Goal: Task Accomplishment & Management: Manage account settings

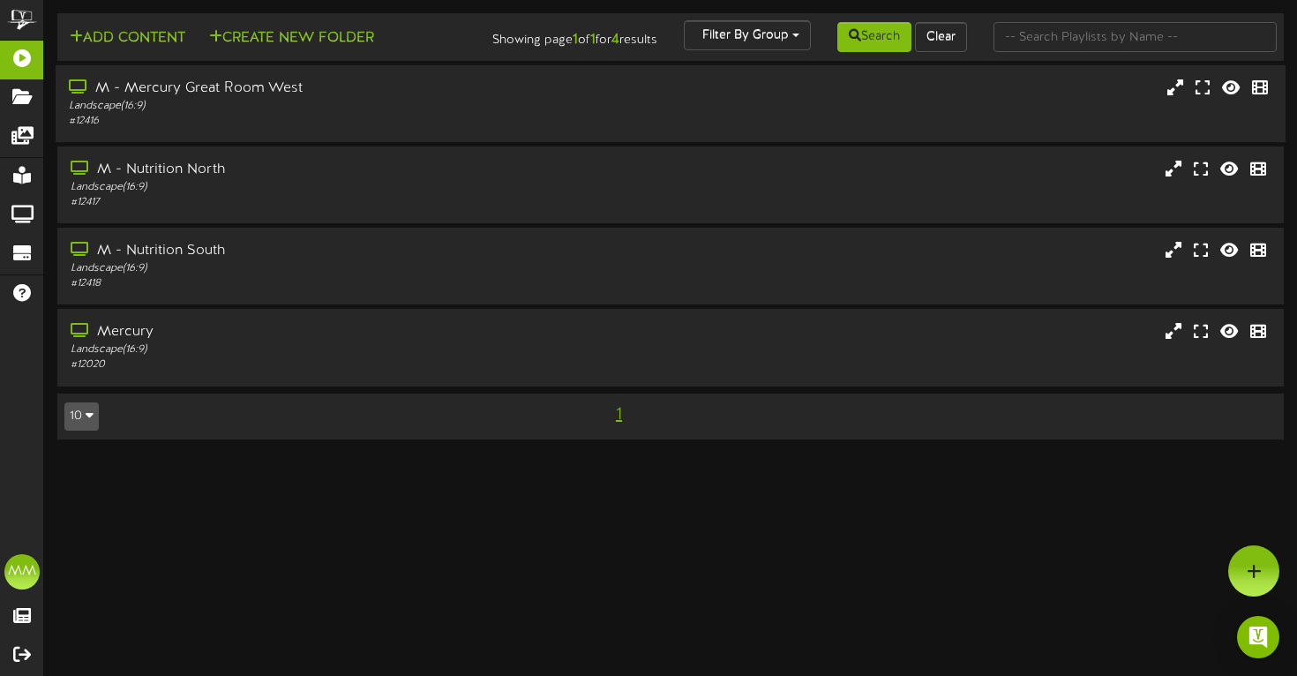
click at [420, 96] on div "M - Mercury Great Room West" at bounding box center [312, 89] width 486 height 20
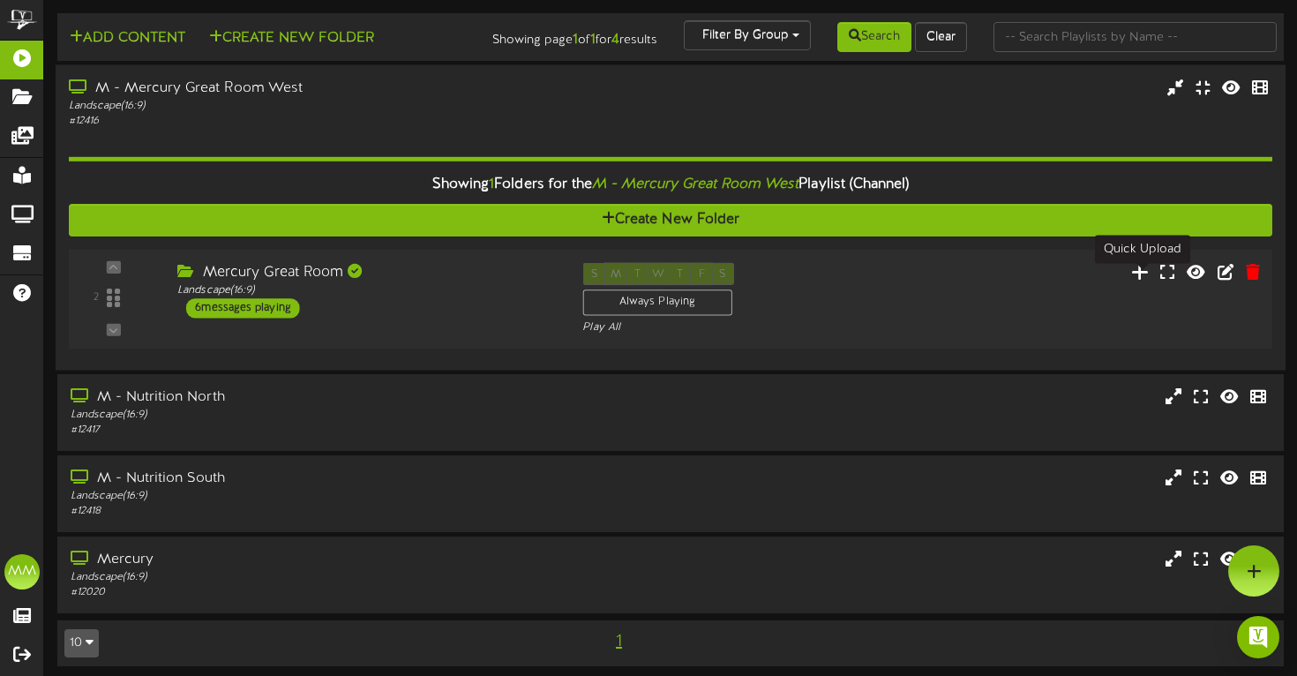
click at [1137, 280] on icon at bounding box center [1140, 270] width 19 height 19
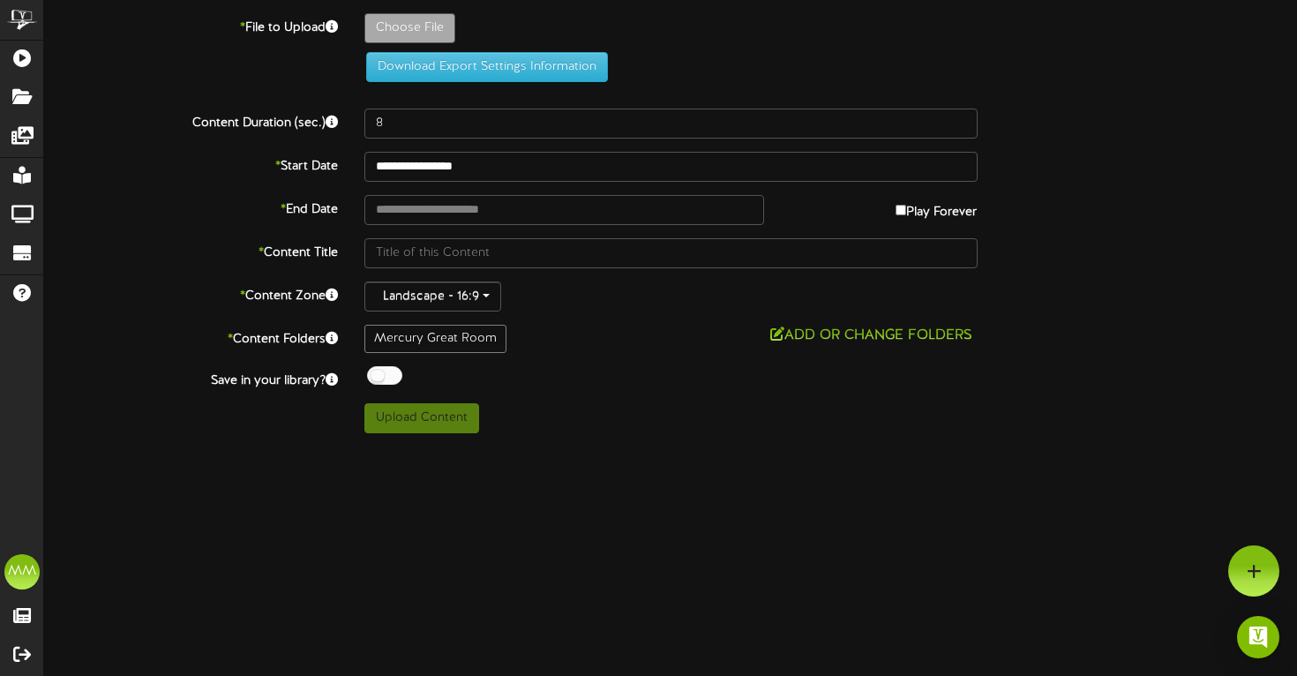
type input "**********"
type input "AT"
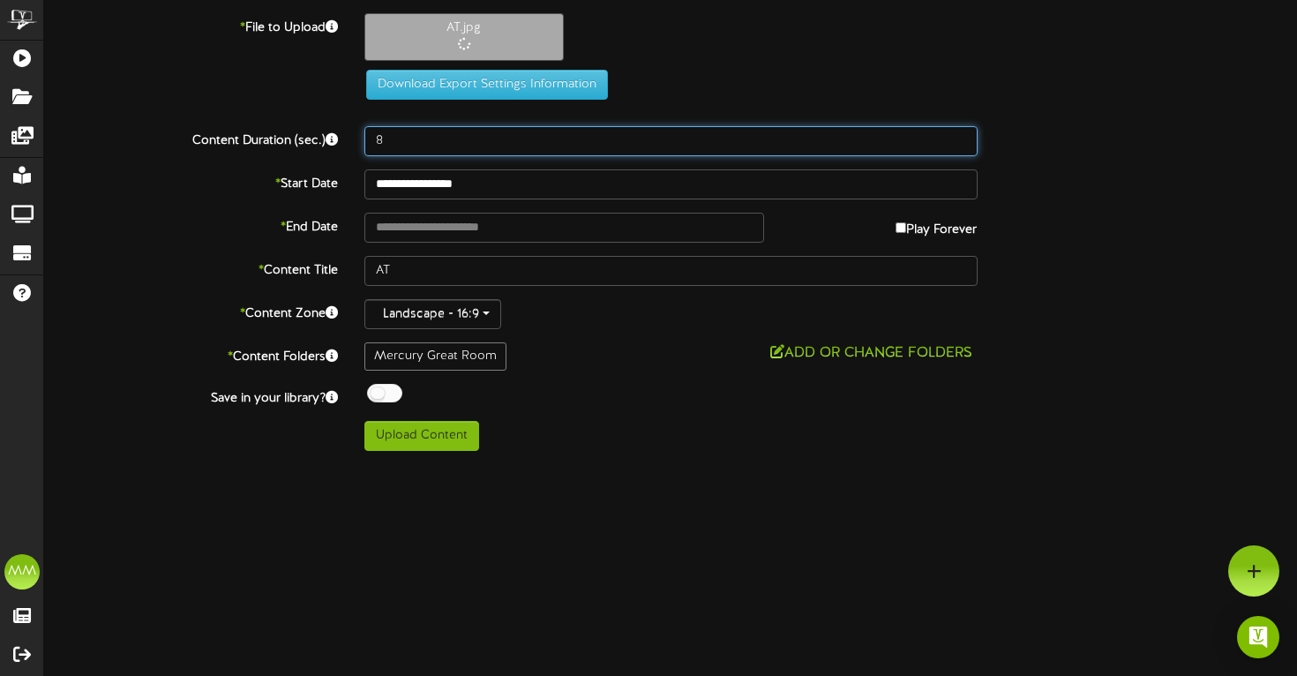
drag, startPoint x: 437, startPoint y: 153, endPoint x: 331, endPoint y: 134, distance: 107.5
click at [331, 134] on div "Content Duration (sec.) 8" at bounding box center [670, 141] width 1279 height 30
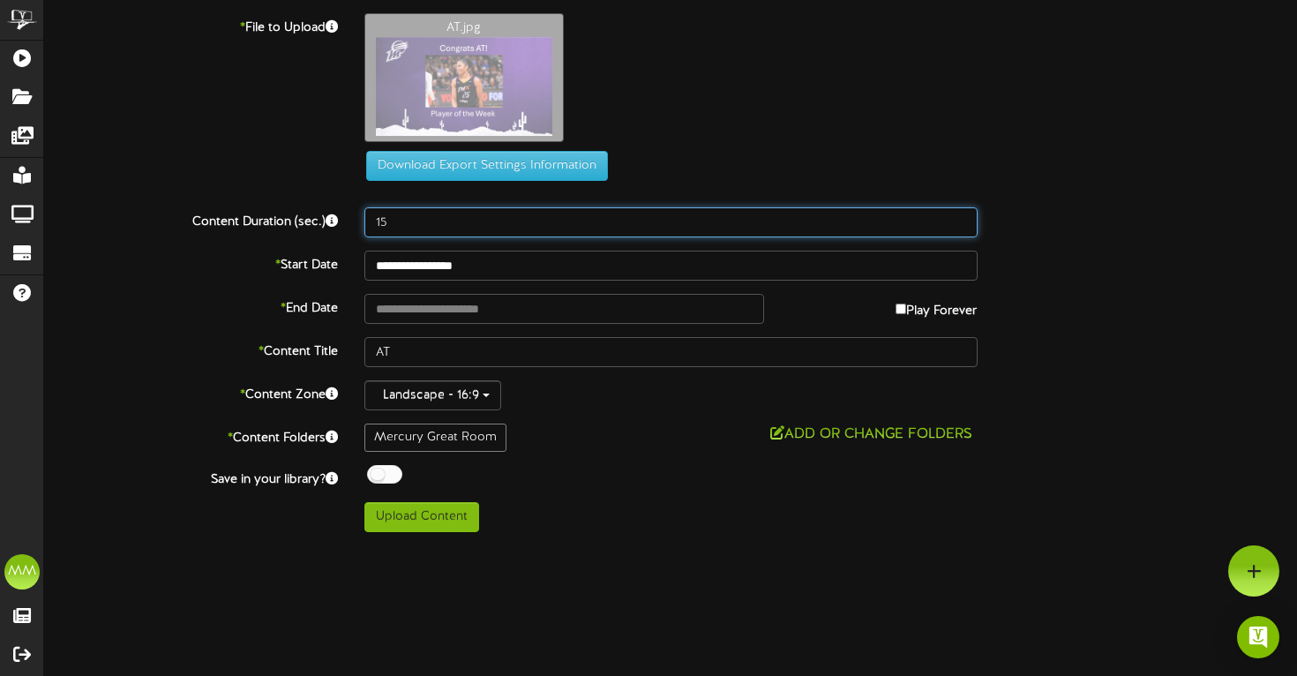
type input "15"
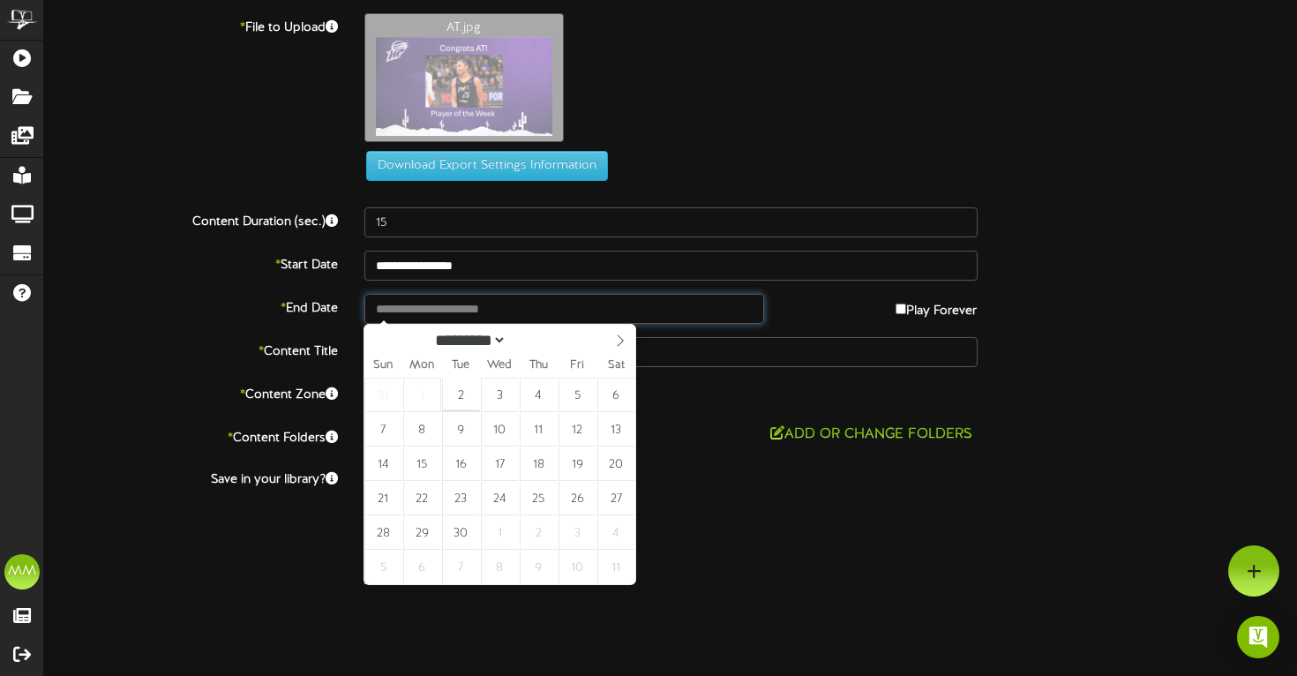
click at [439, 303] on input "text" at bounding box center [564, 309] width 400 height 30
type input "**********"
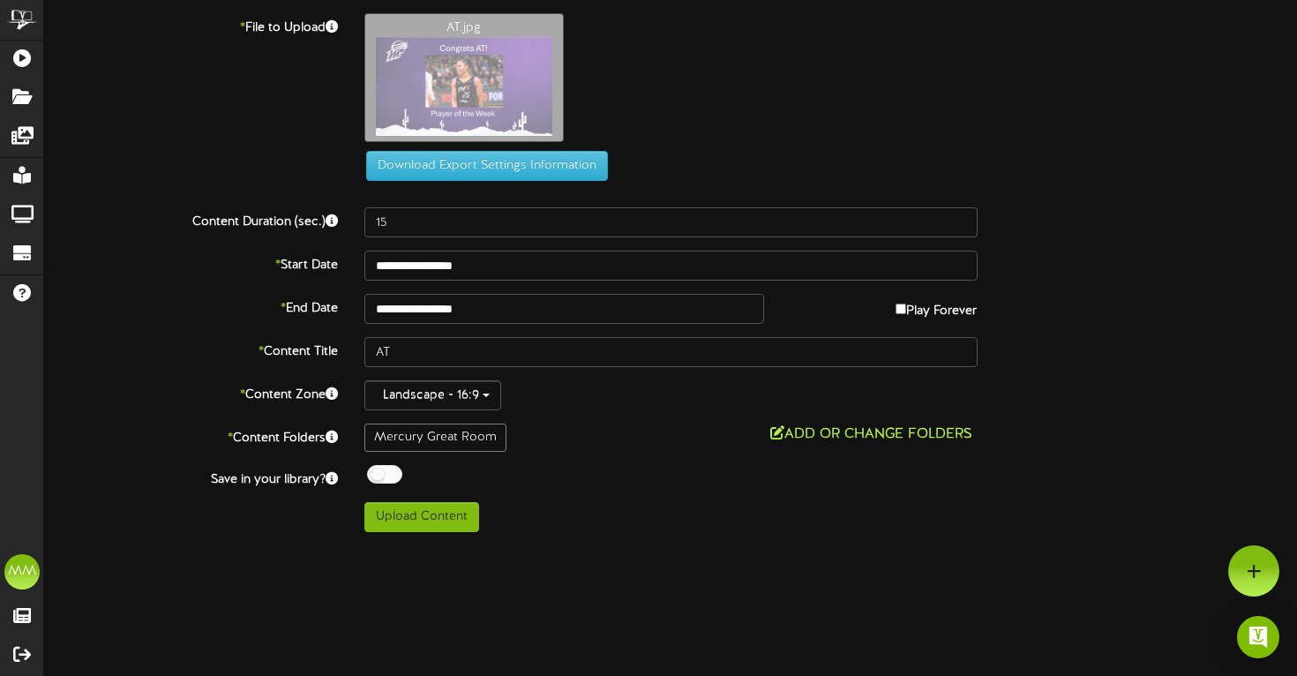
click at [823, 437] on button "Add or Change Folders" at bounding box center [871, 434] width 213 height 22
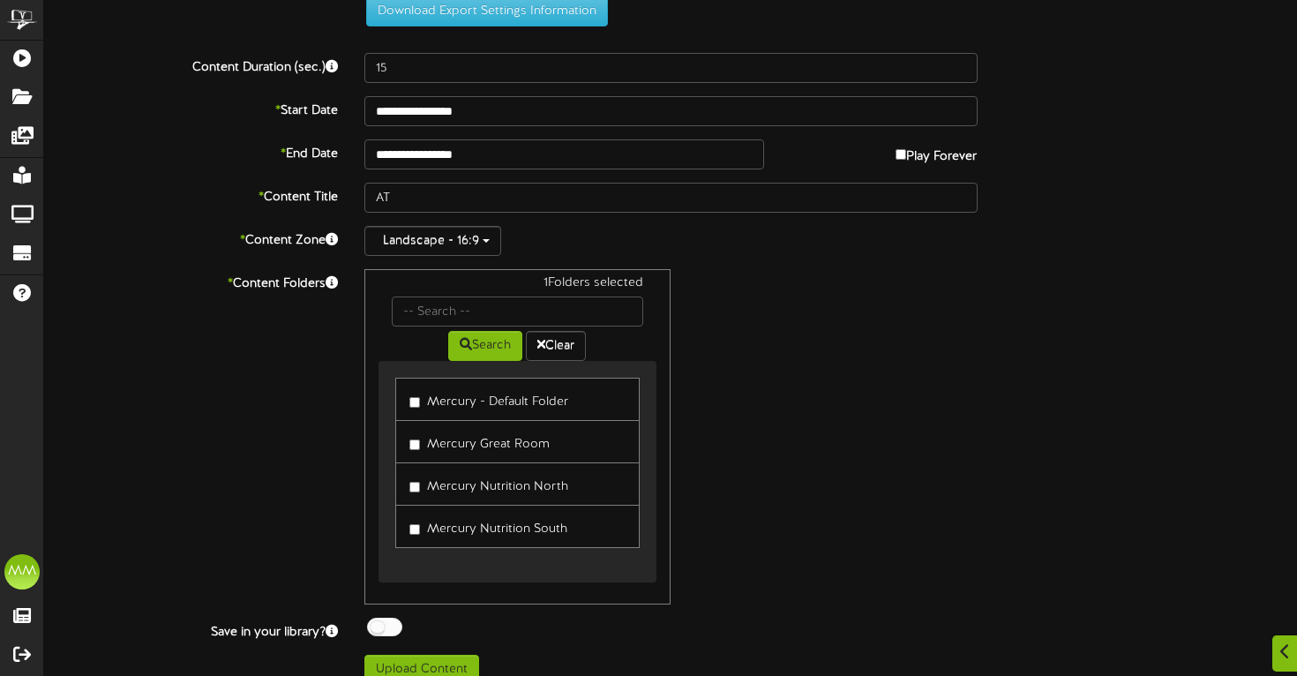
scroll to position [158, 0]
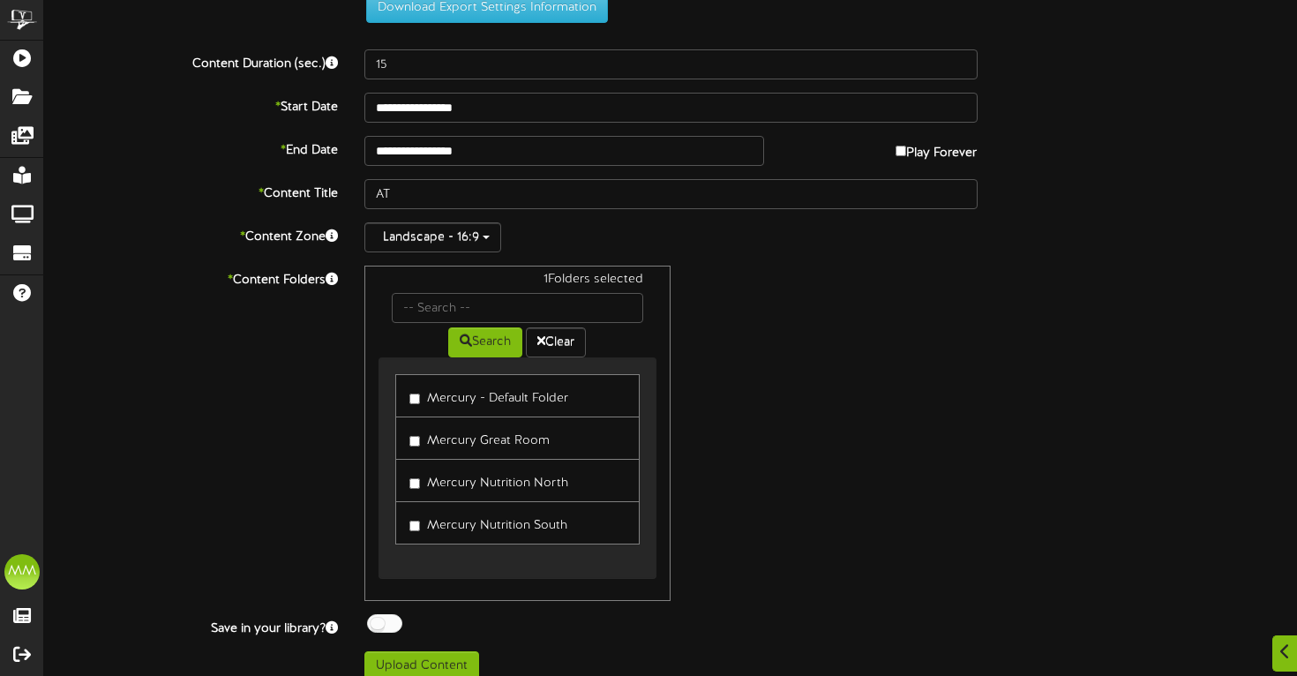
click at [418, 391] on label "Mercury - Default Folder" at bounding box center [488, 396] width 159 height 24
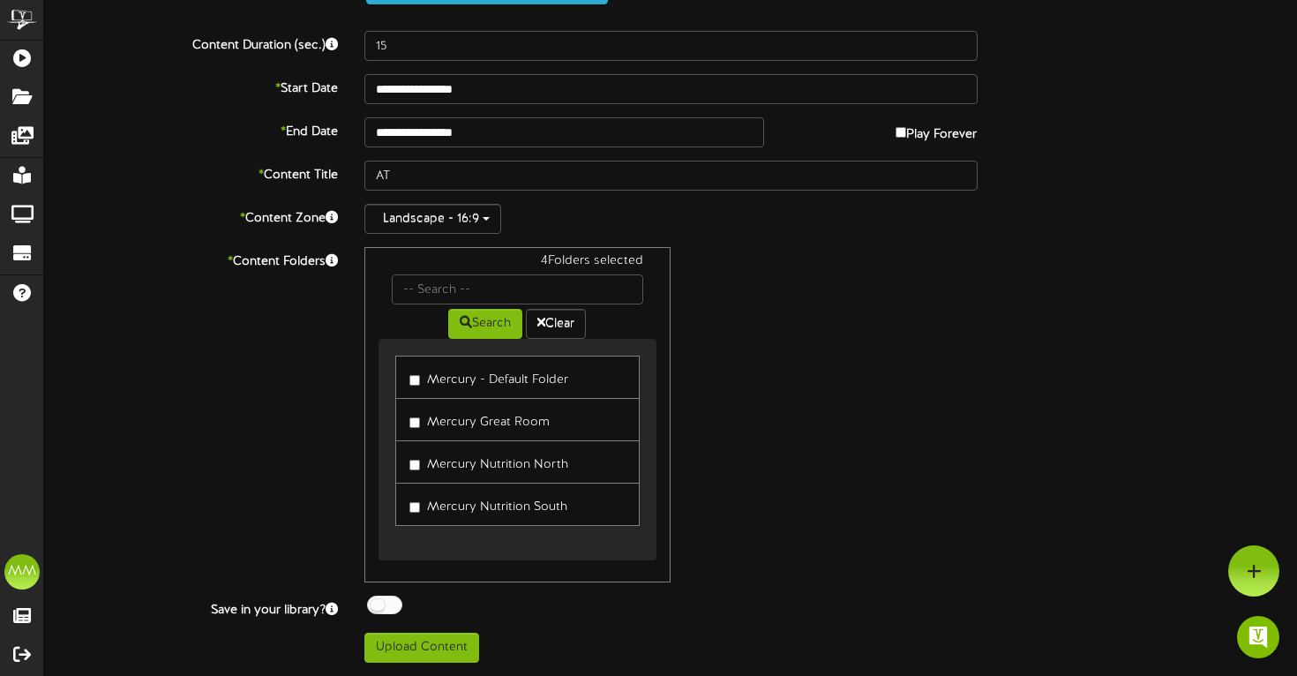
scroll to position [176, 0]
click at [437, 642] on button "Upload Content" at bounding box center [421, 648] width 115 height 30
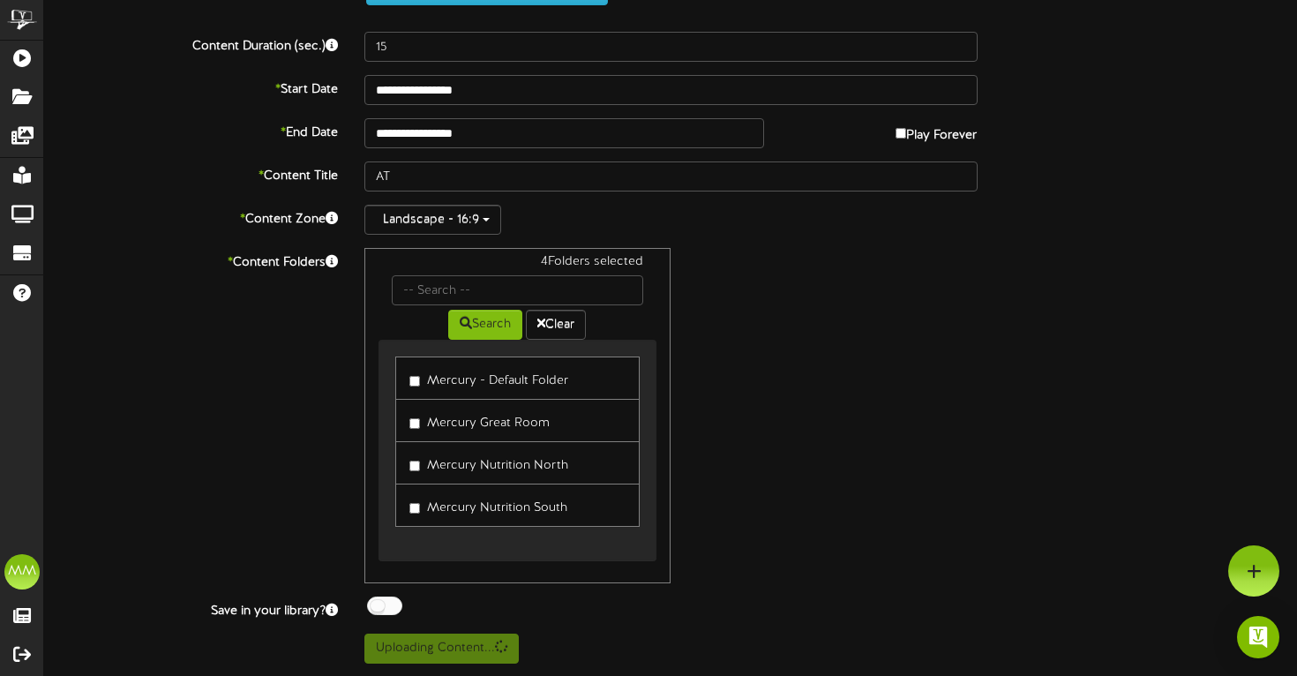
scroll to position [0, 0]
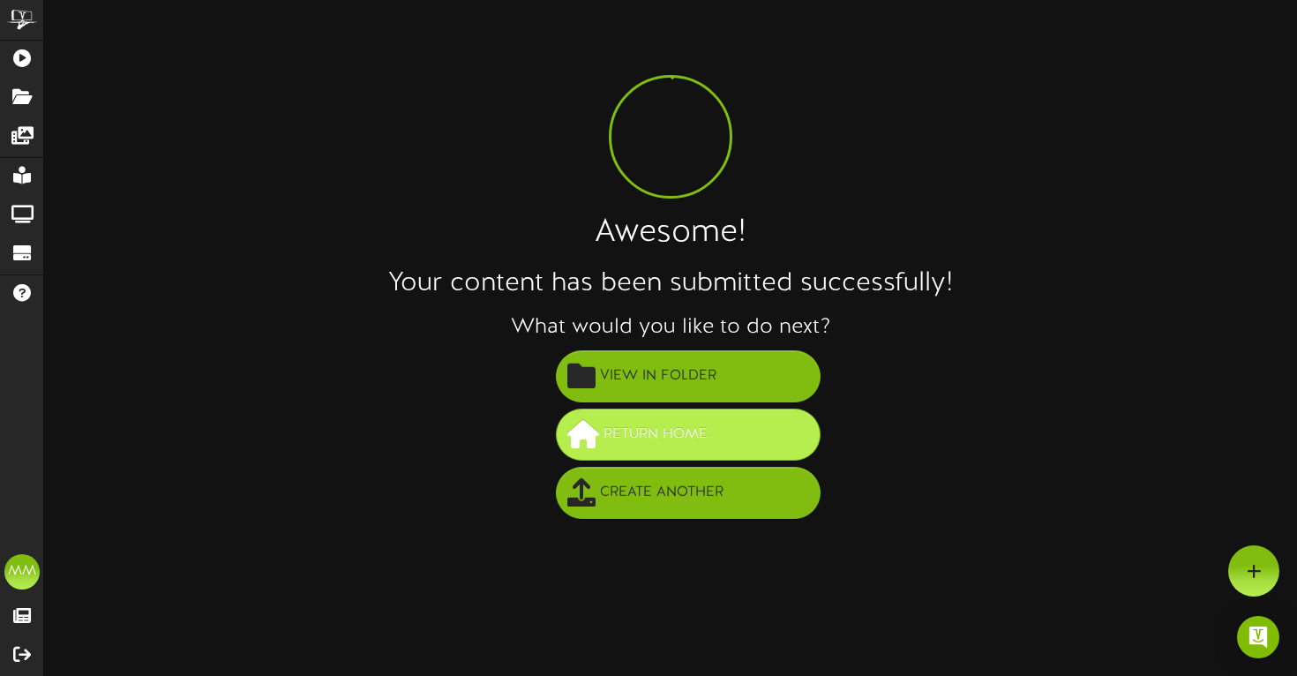
click at [707, 424] on span "Return Home" at bounding box center [655, 434] width 113 height 29
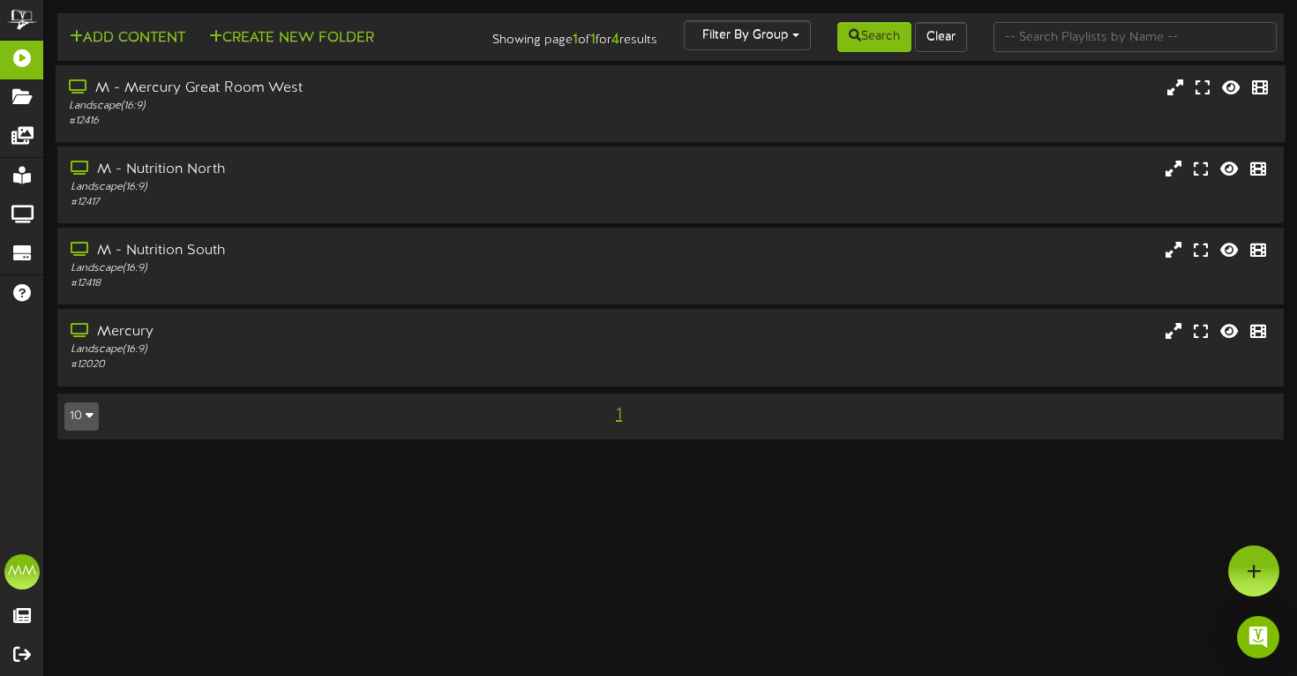
click at [544, 99] on div "M - Mercury Great Room West" at bounding box center [312, 89] width 486 height 20
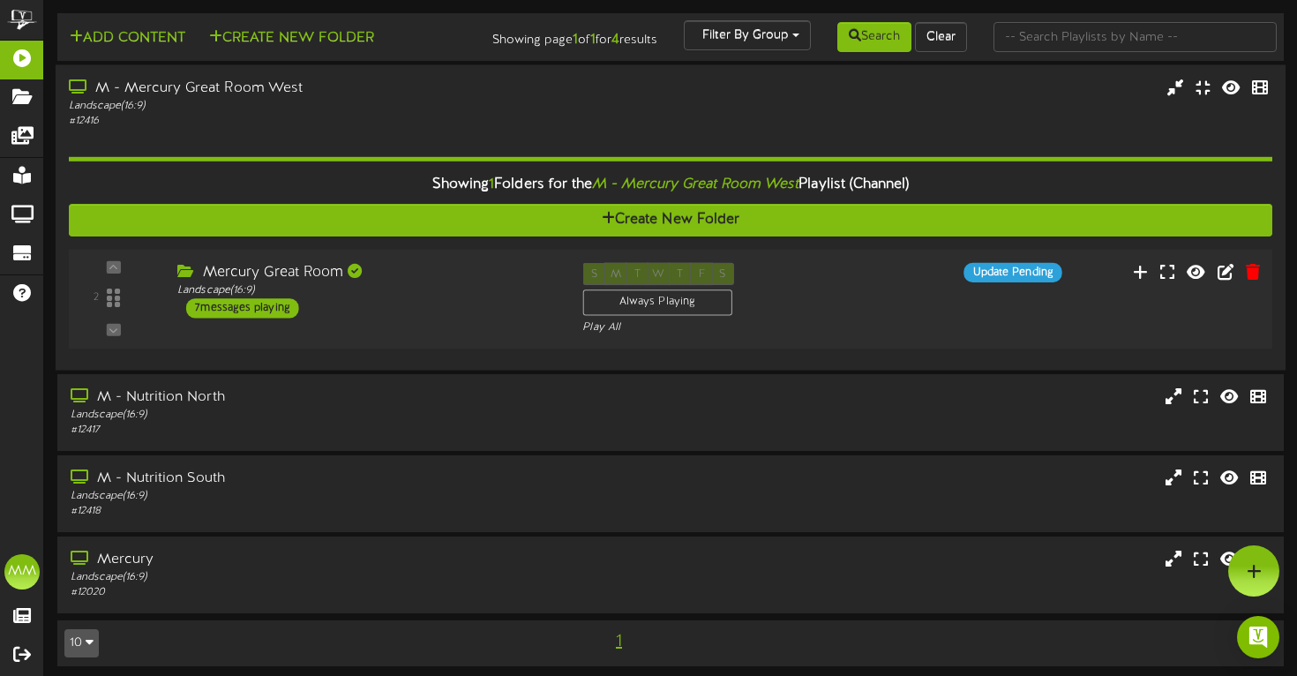
click at [862, 325] on div "S M T W T F S Always Playing Play All" at bounding box center [720, 299] width 303 height 72
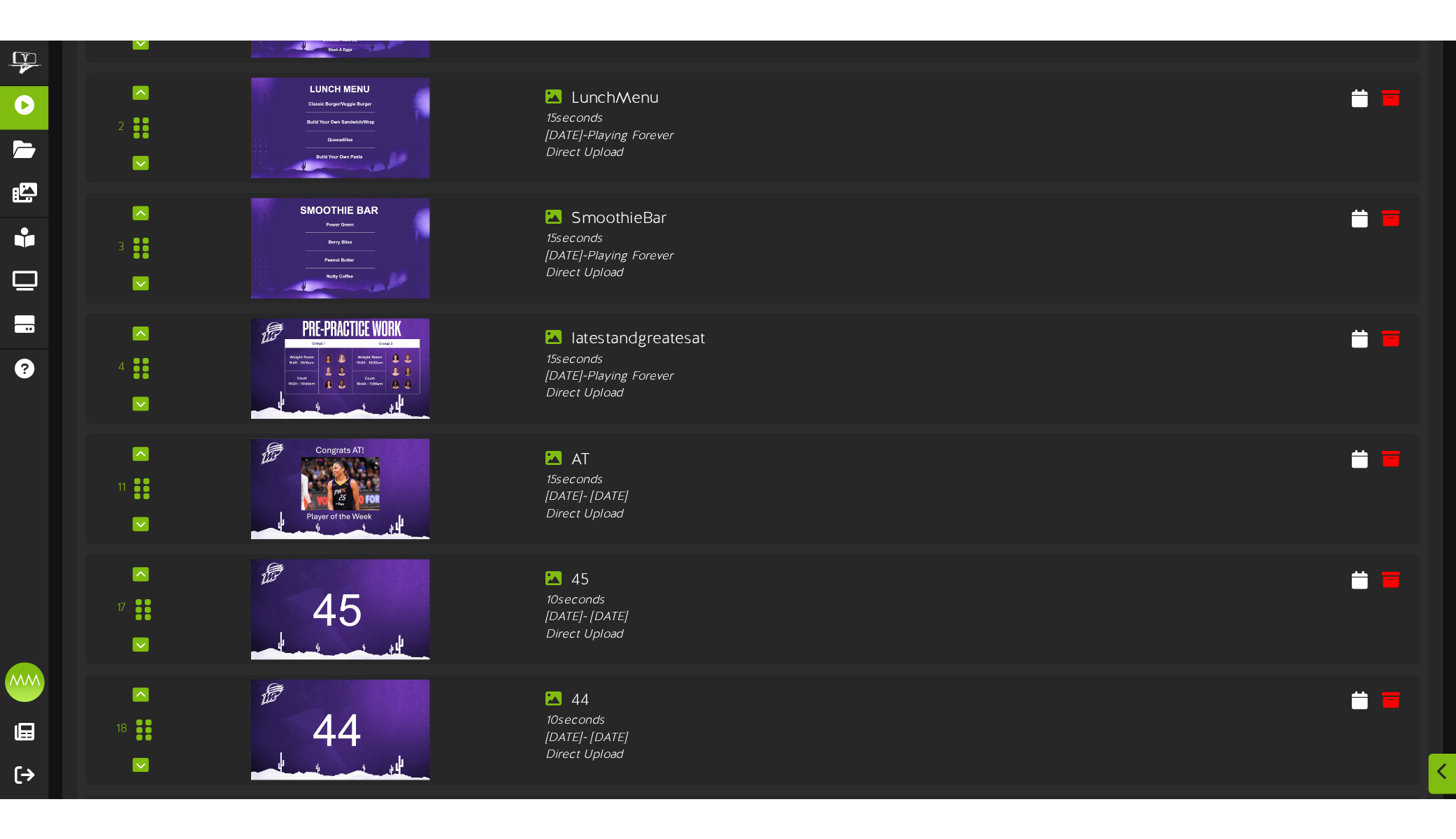
scroll to position [487, 0]
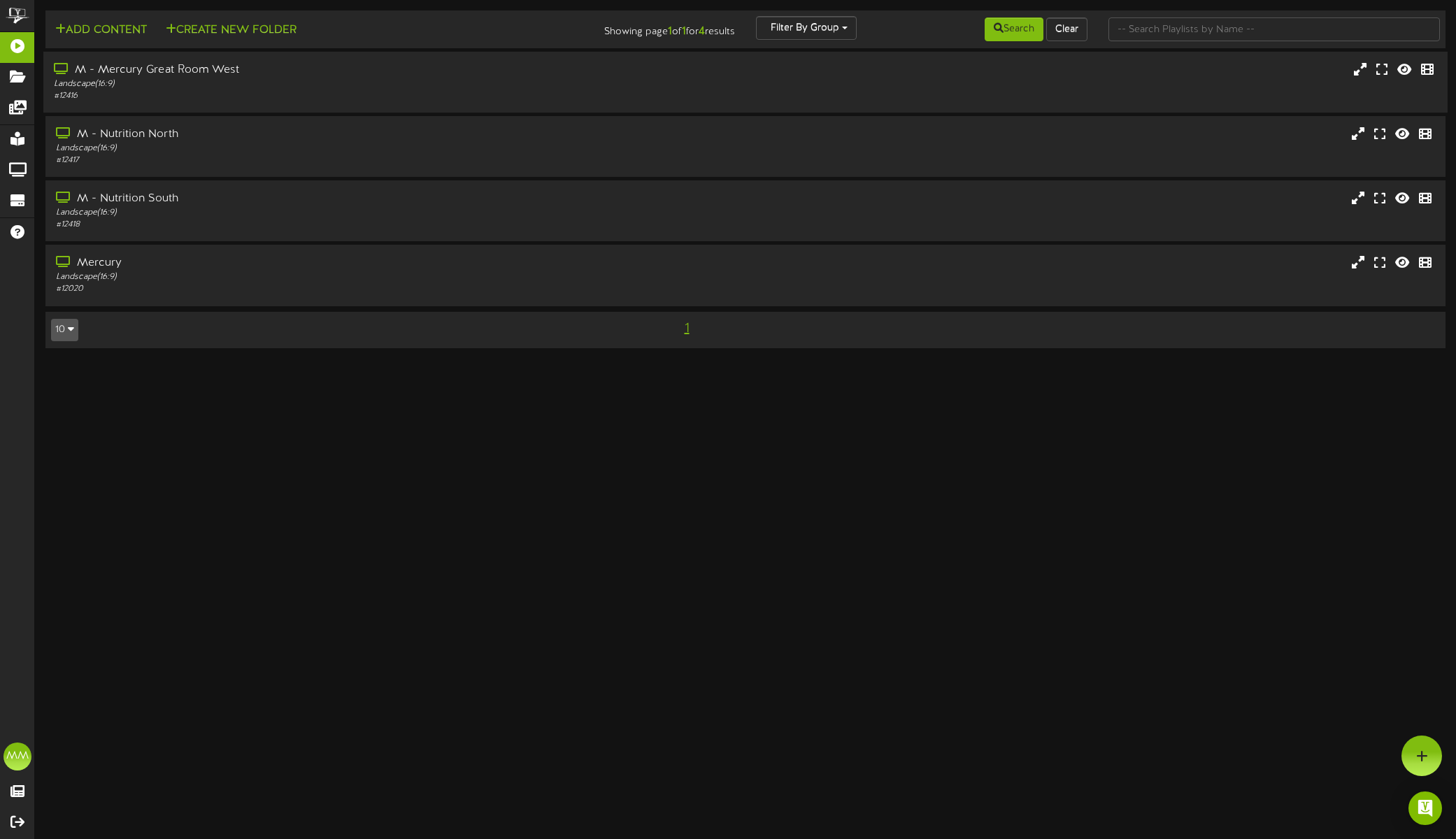
click at [392, 98] on div "# 12416" at bounding box center [336, 96] width 565 height 12
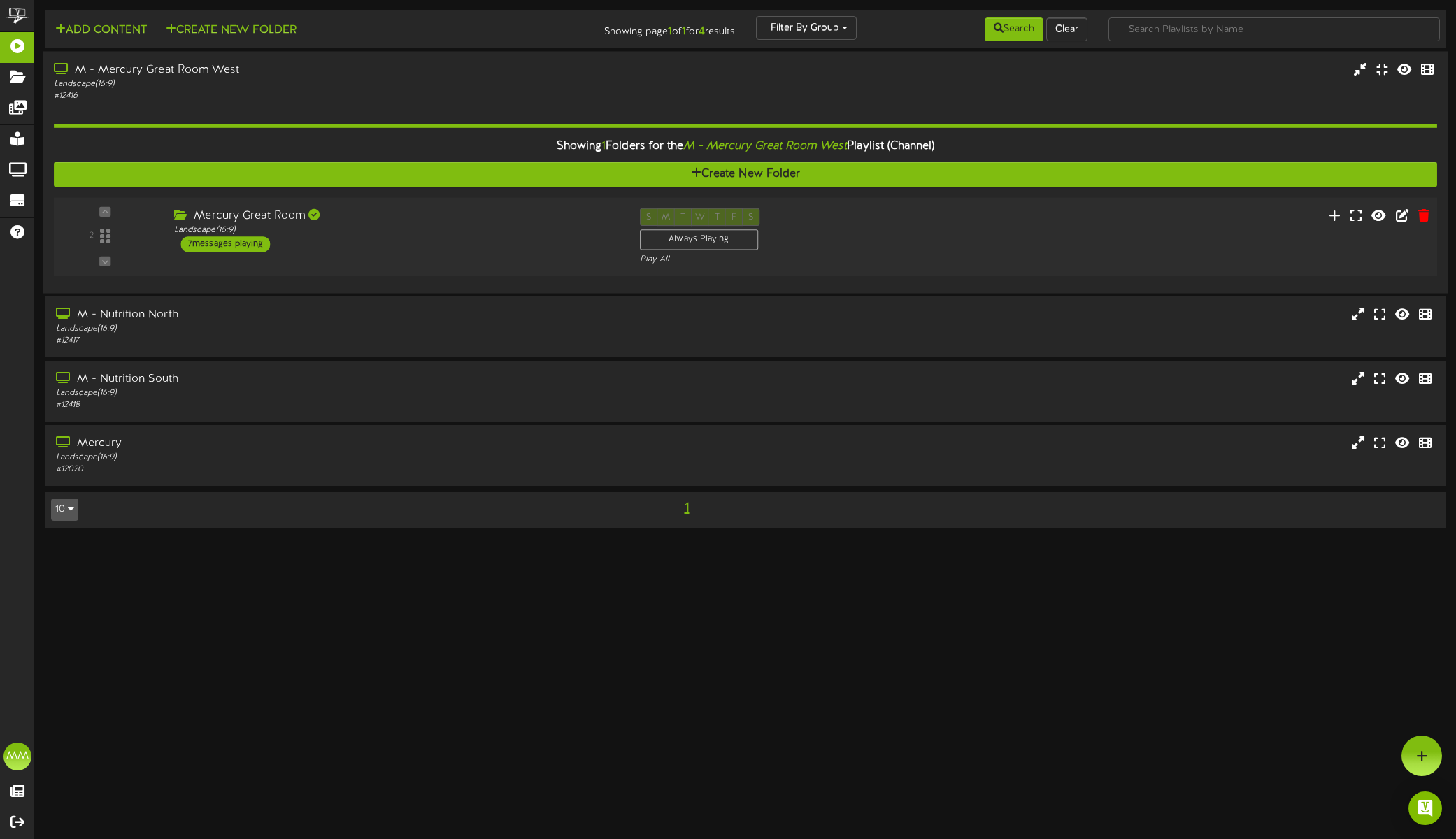
click at [1016, 238] on div "2 ( 16:9" at bounding box center [745, 237] width 1397 height 57
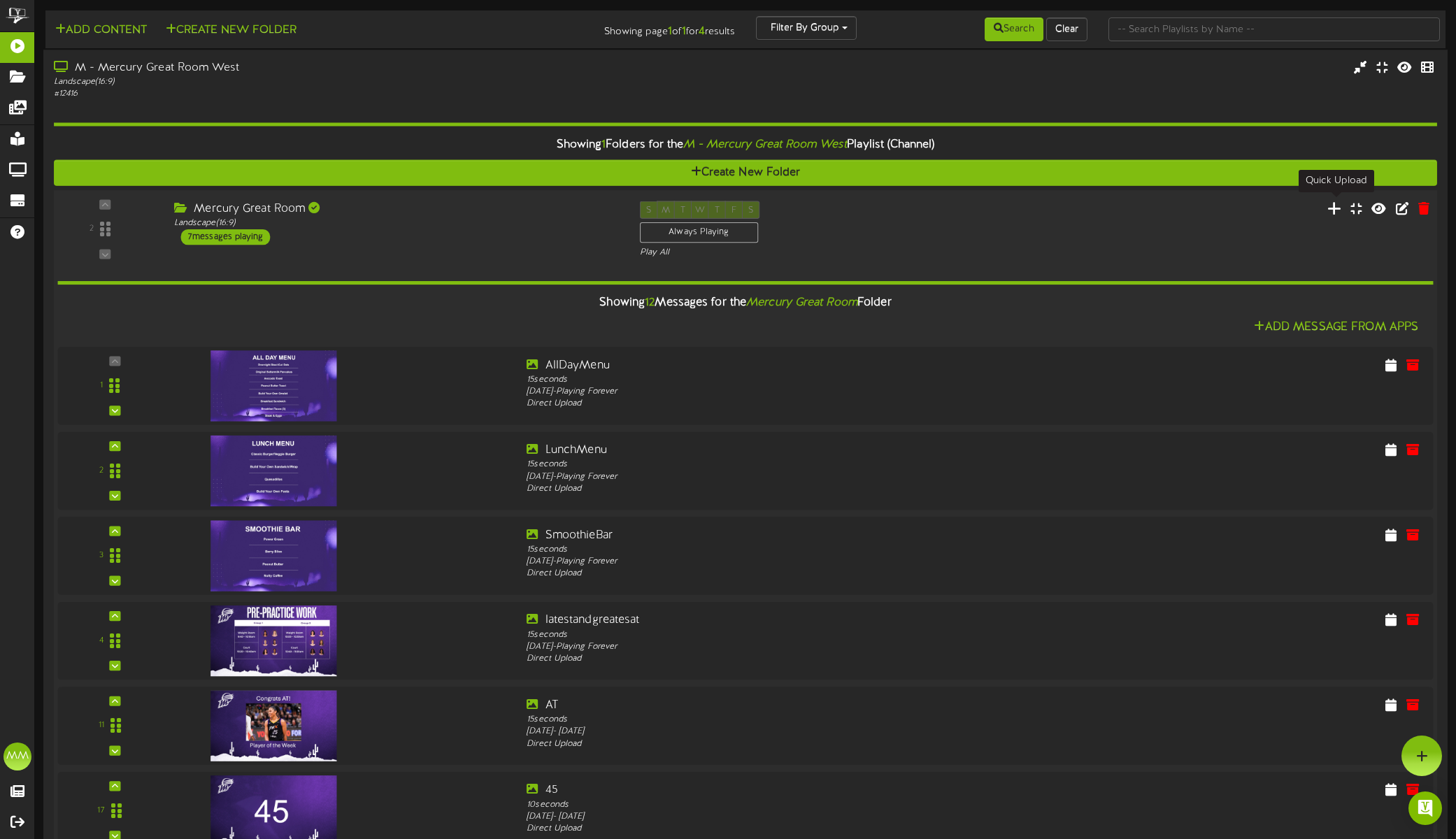
click at [1337, 204] on icon at bounding box center [1335, 207] width 15 height 15
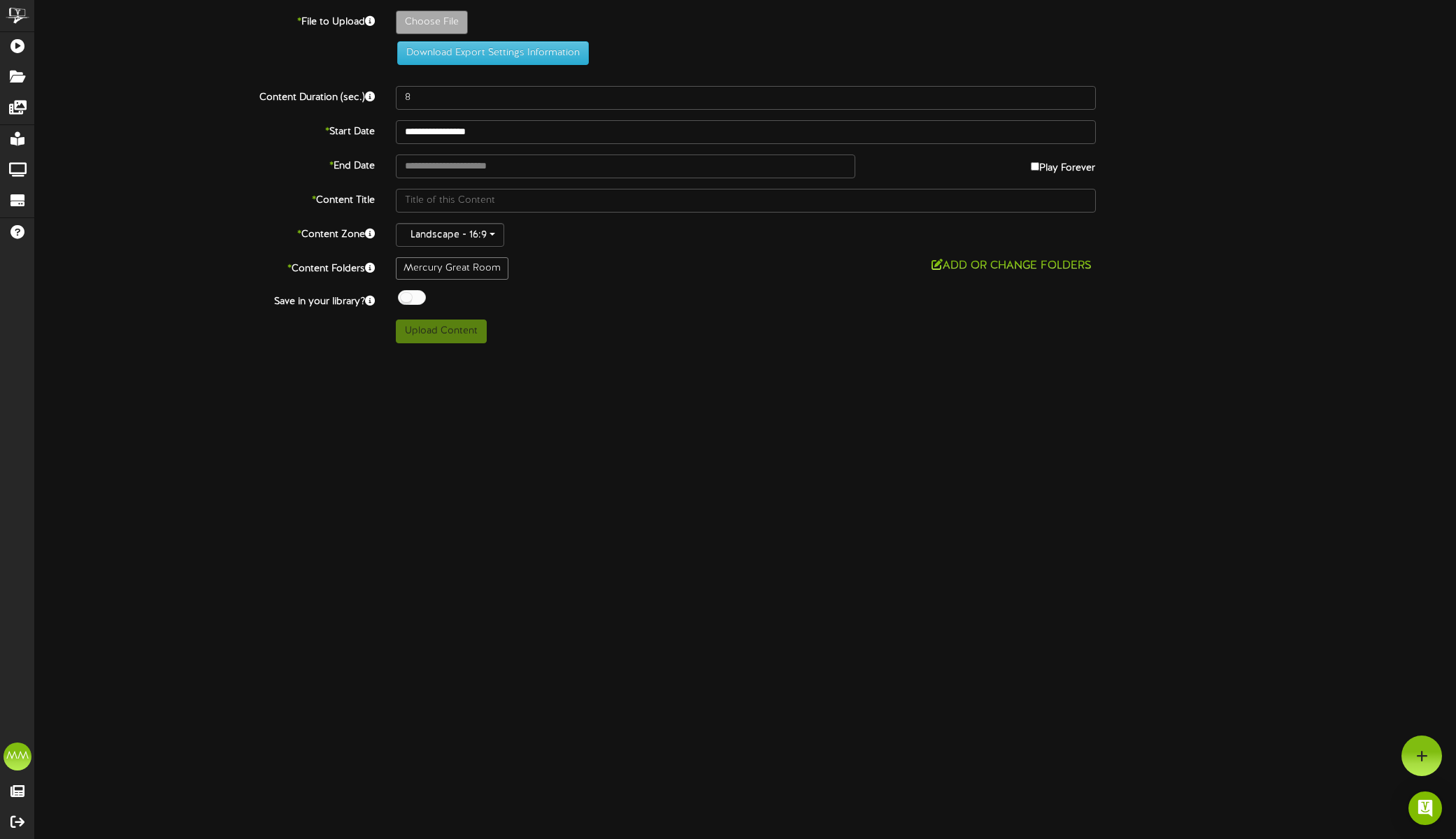
type input "**********"
type input "AT"
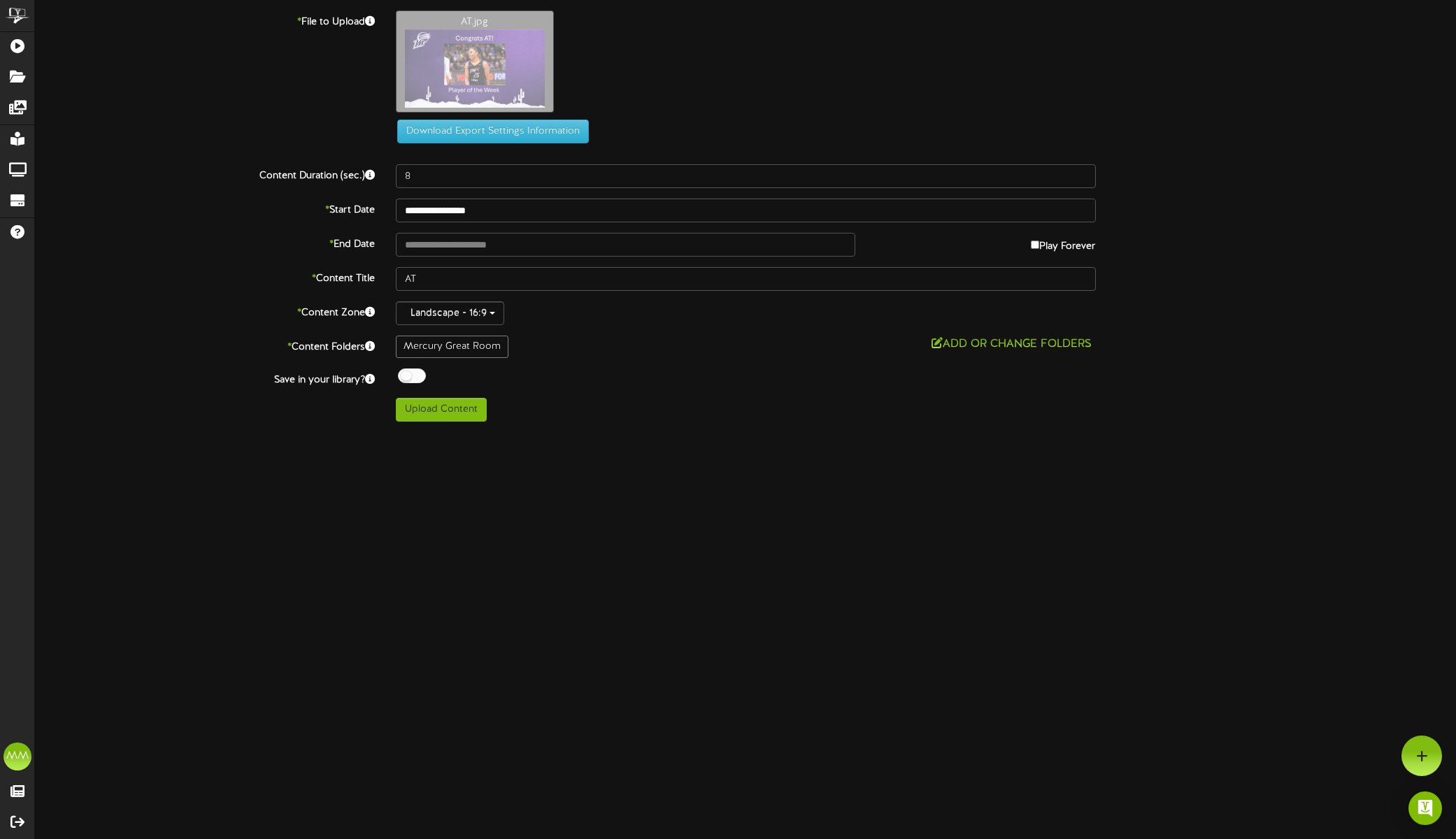
drag, startPoint x: 414, startPoint y: 115, endPoint x: 395, endPoint y: 116, distance: 19.0
click at [395, 116] on div "AT.jpg" at bounding box center [926, 65] width 1082 height 109
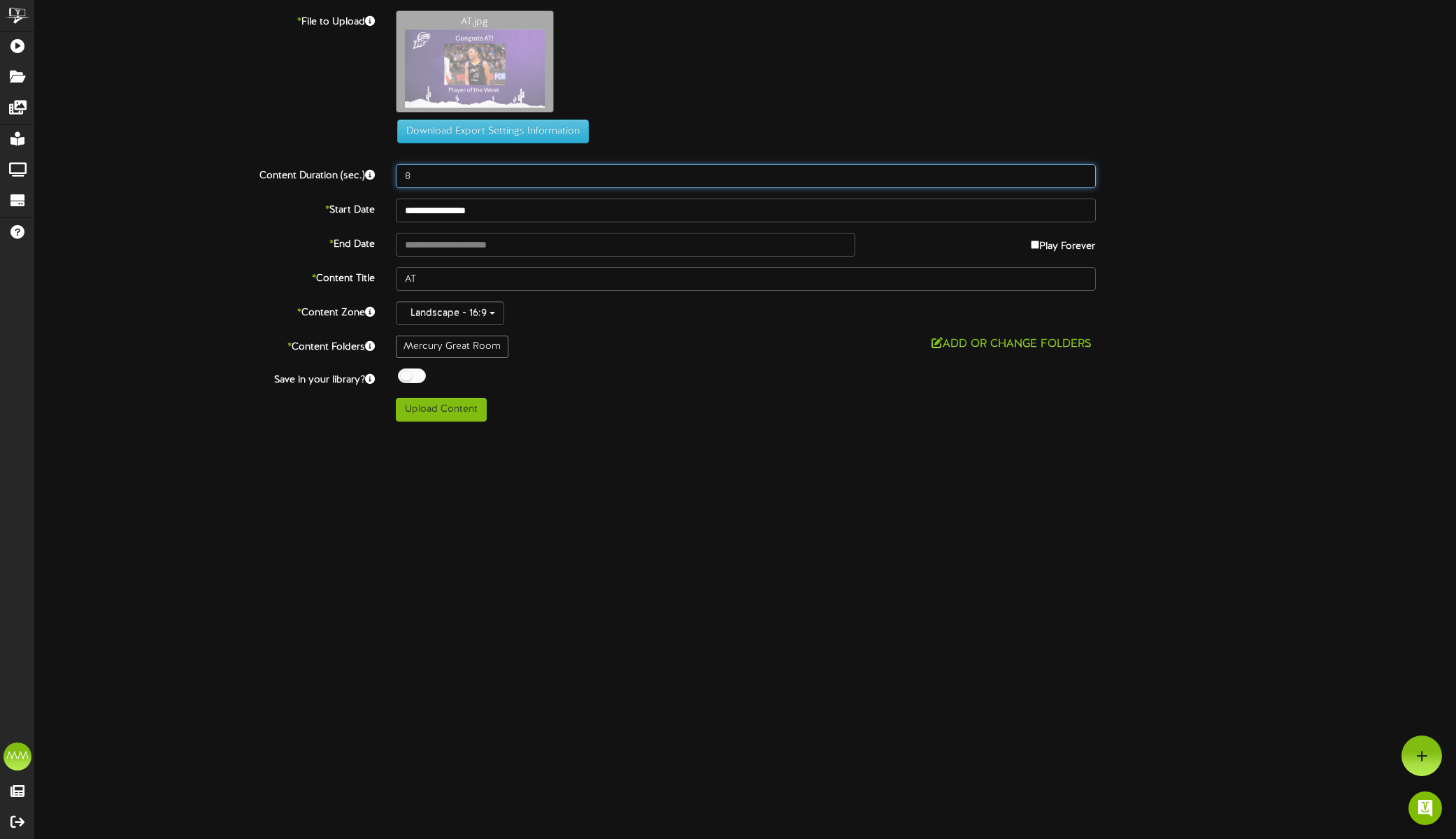
drag, startPoint x: 436, startPoint y: 180, endPoint x: 344, endPoint y: 175, distance: 92.1
click at [345, 175] on div "Content Duration (sec.) 8" at bounding box center [745, 176] width 1443 height 24
type input "20"
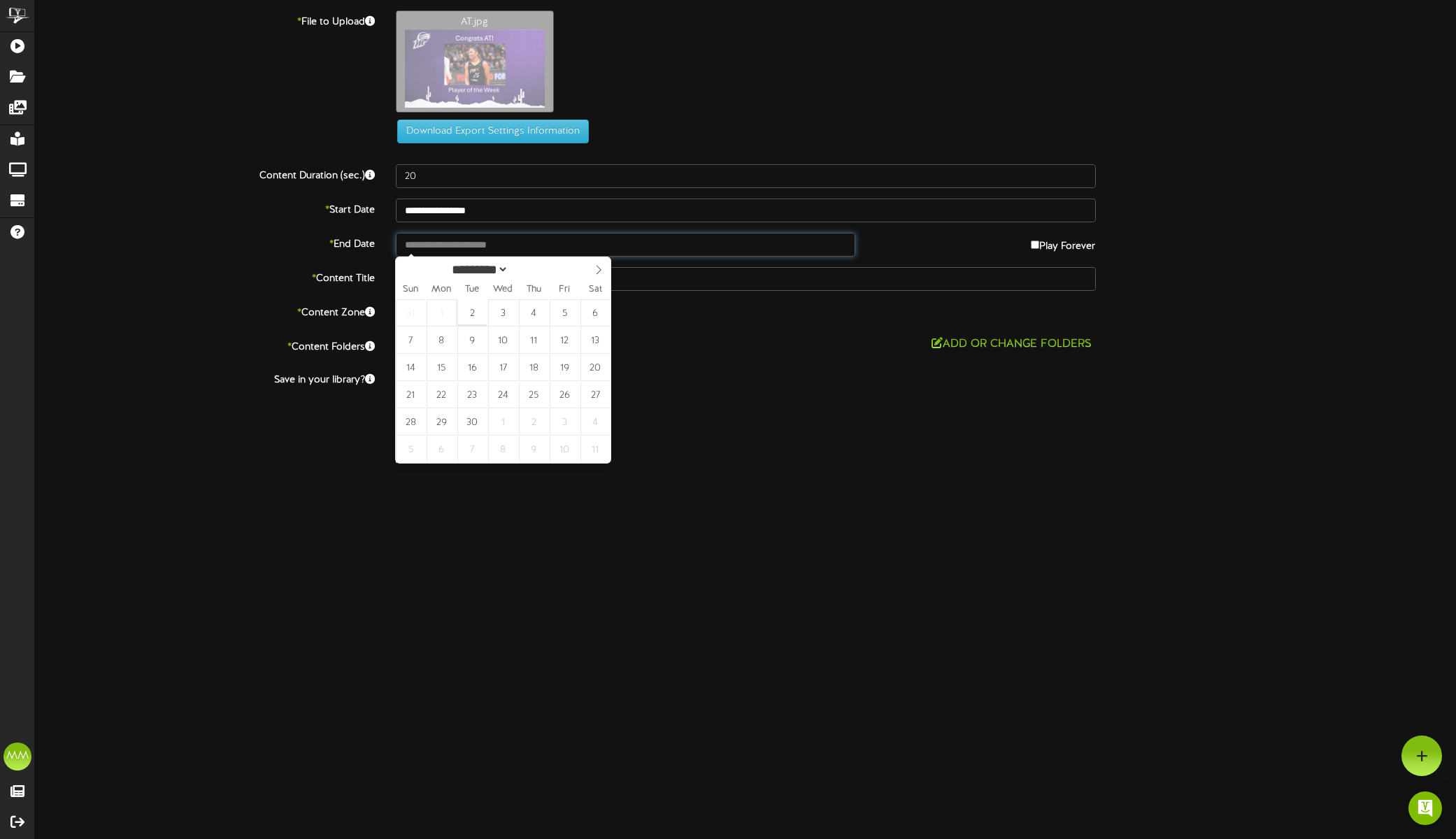
click at [441, 250] on input "text" at bounding box center [626, 245] width 460 height 24
type input "**********"
drag, startPoint x: 417, startPoint y: 346, endPoint x: 431, endPoint y: 347, distance: 14.0
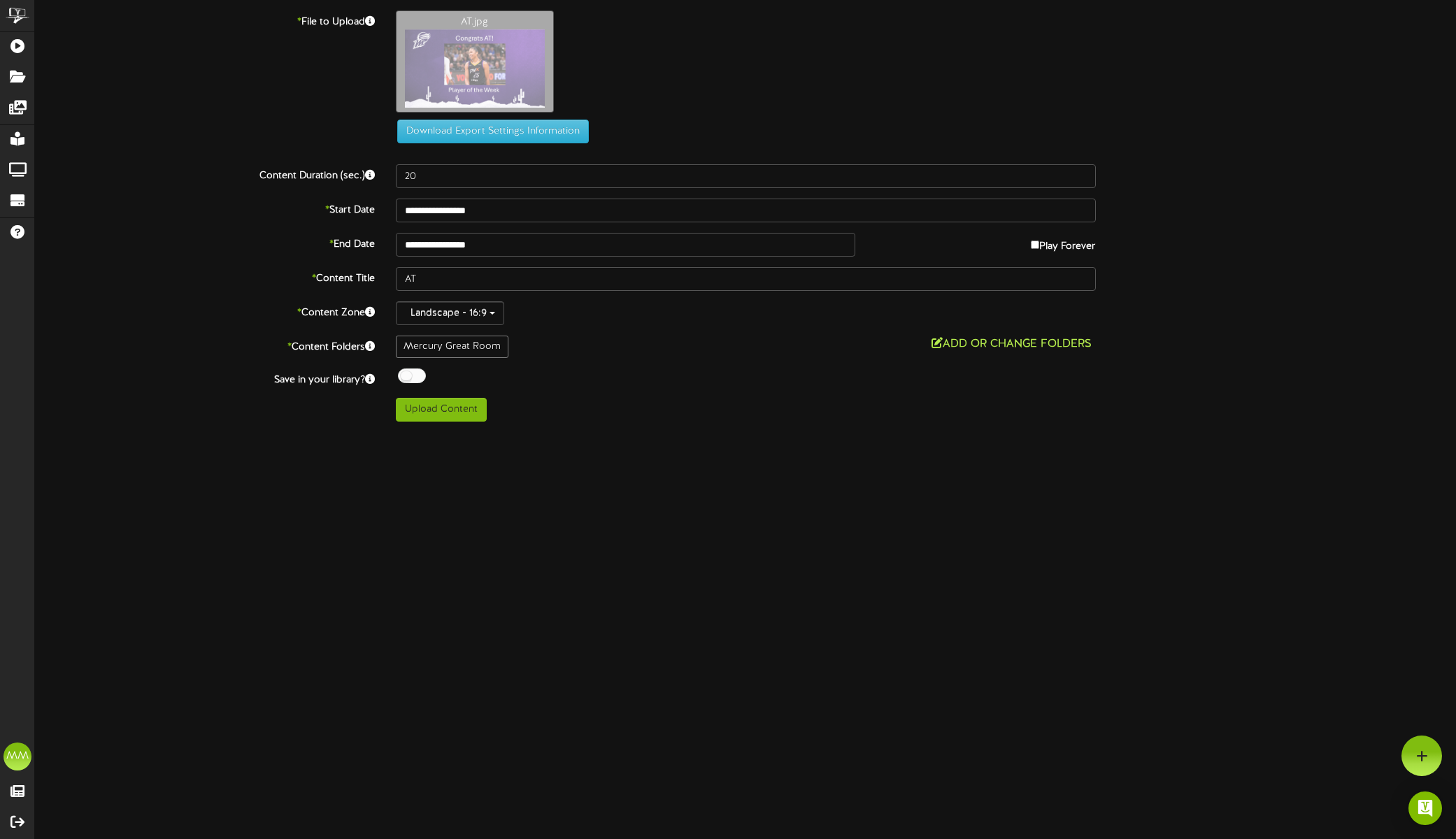
click at [983, 343] on button "Add or Change Folders" at bounding box center [1012, 344] width 169 height 17
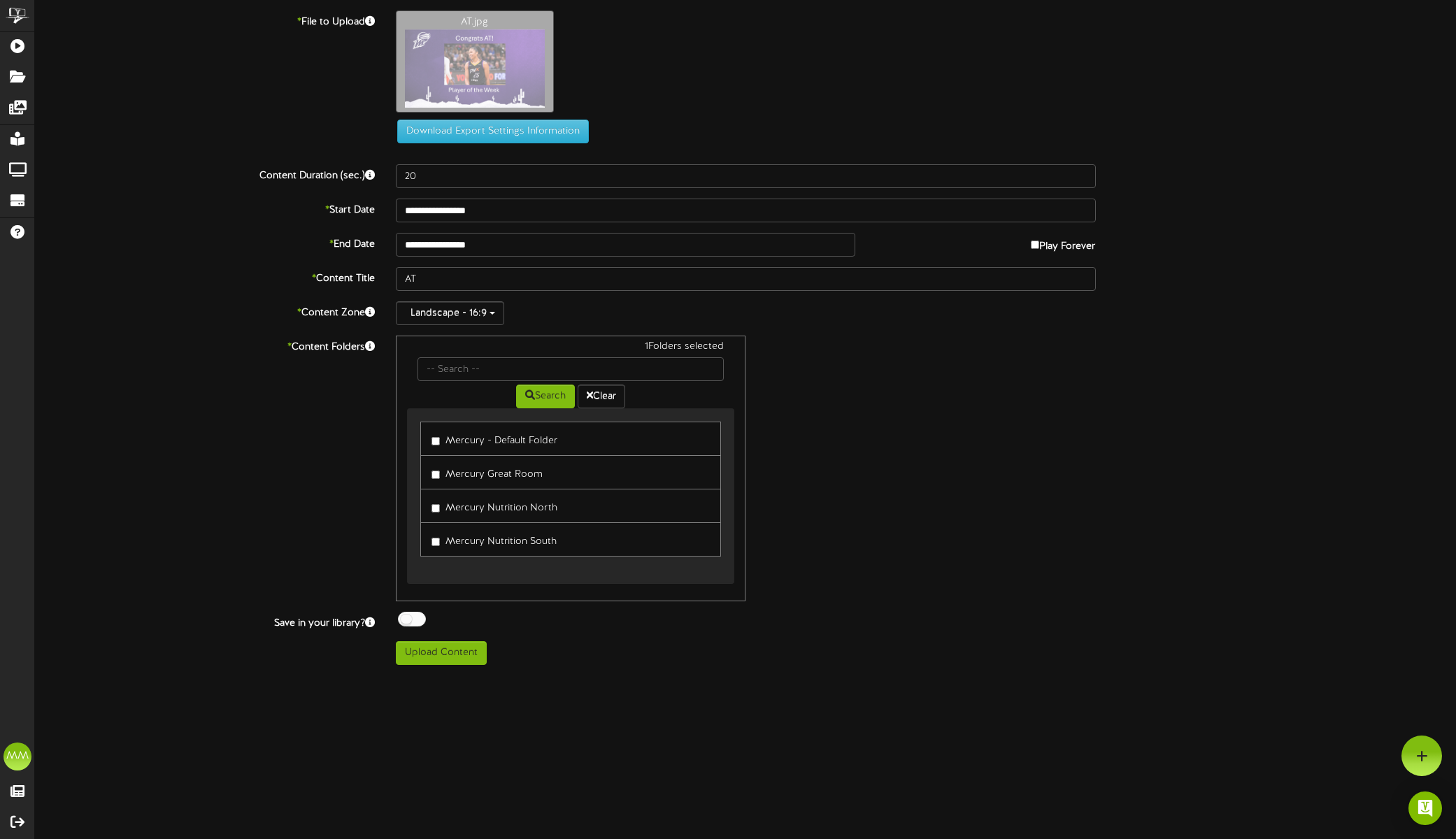
drag, startPoint x: 439, startPoint y: 445, endPoint x: 436, endPoint y: 459, distance: 14.3
click at [439, 445] on label "Mercury - Default Folder" at bounding box center [494, 439] width 126 height 19
click at [441, 511] on label "Mercury Nutrition North" at bounding box center [494, 506] width 126 height 19
click at [439, 650] on button "Upload Content" at bounding box center [441, 653] width 91 height 24
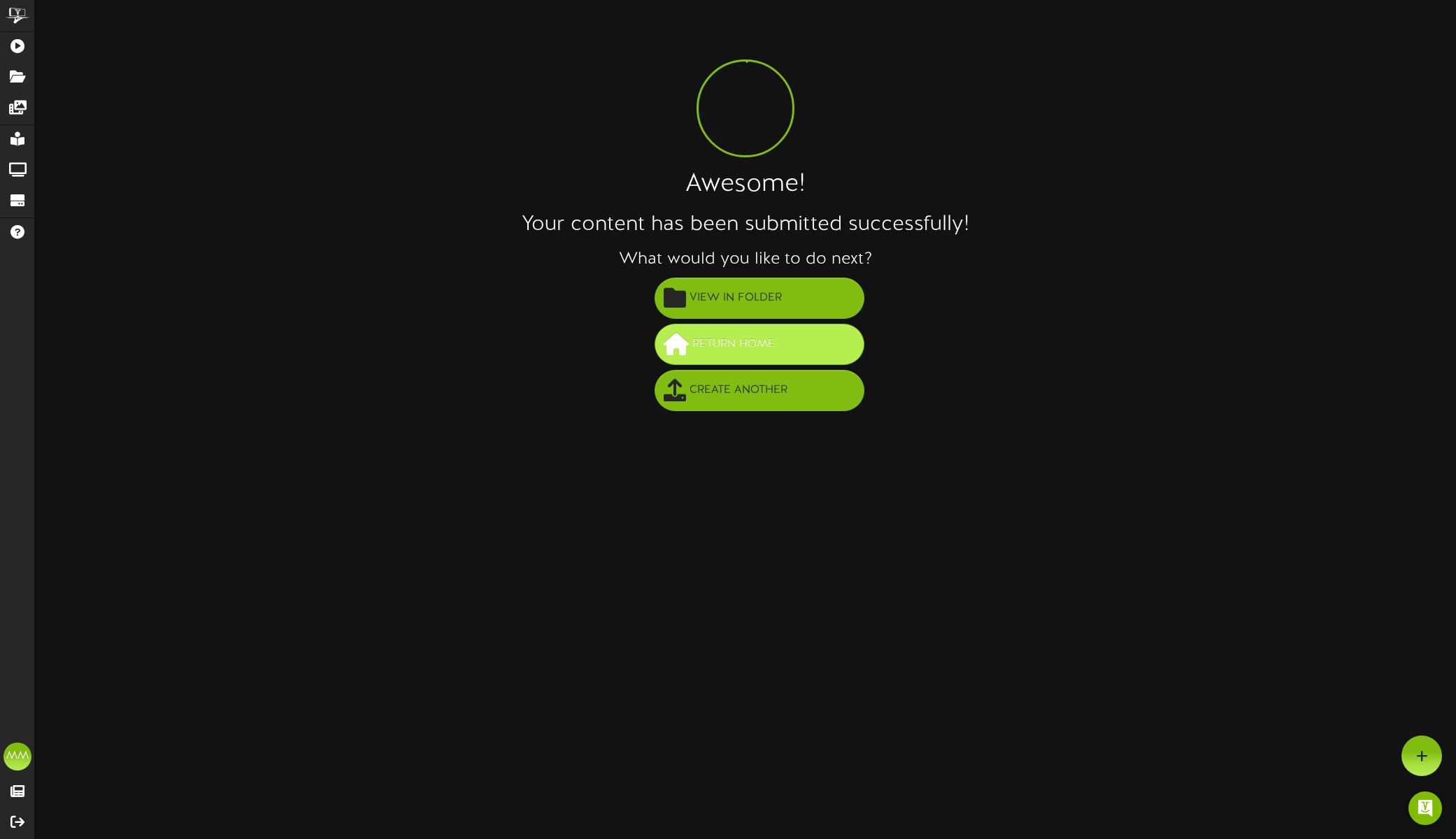
click at [726, 345] on span "Return Home" at bounding box center [734, 344] width 90 height 23
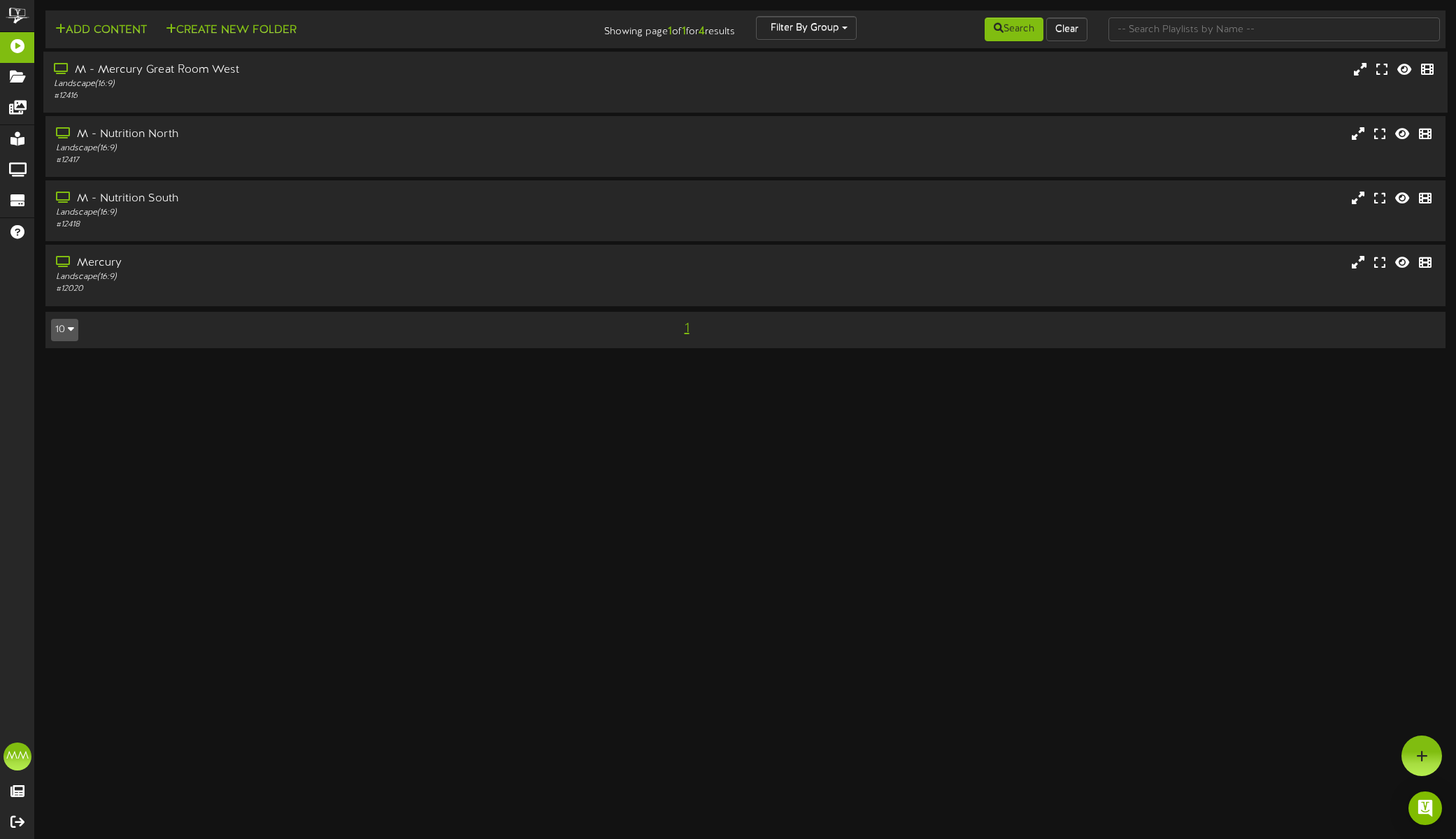
click at [449, 82] on div "Landscape ( 16:9 )" at bounding box center [336, 84] width 565 height 12
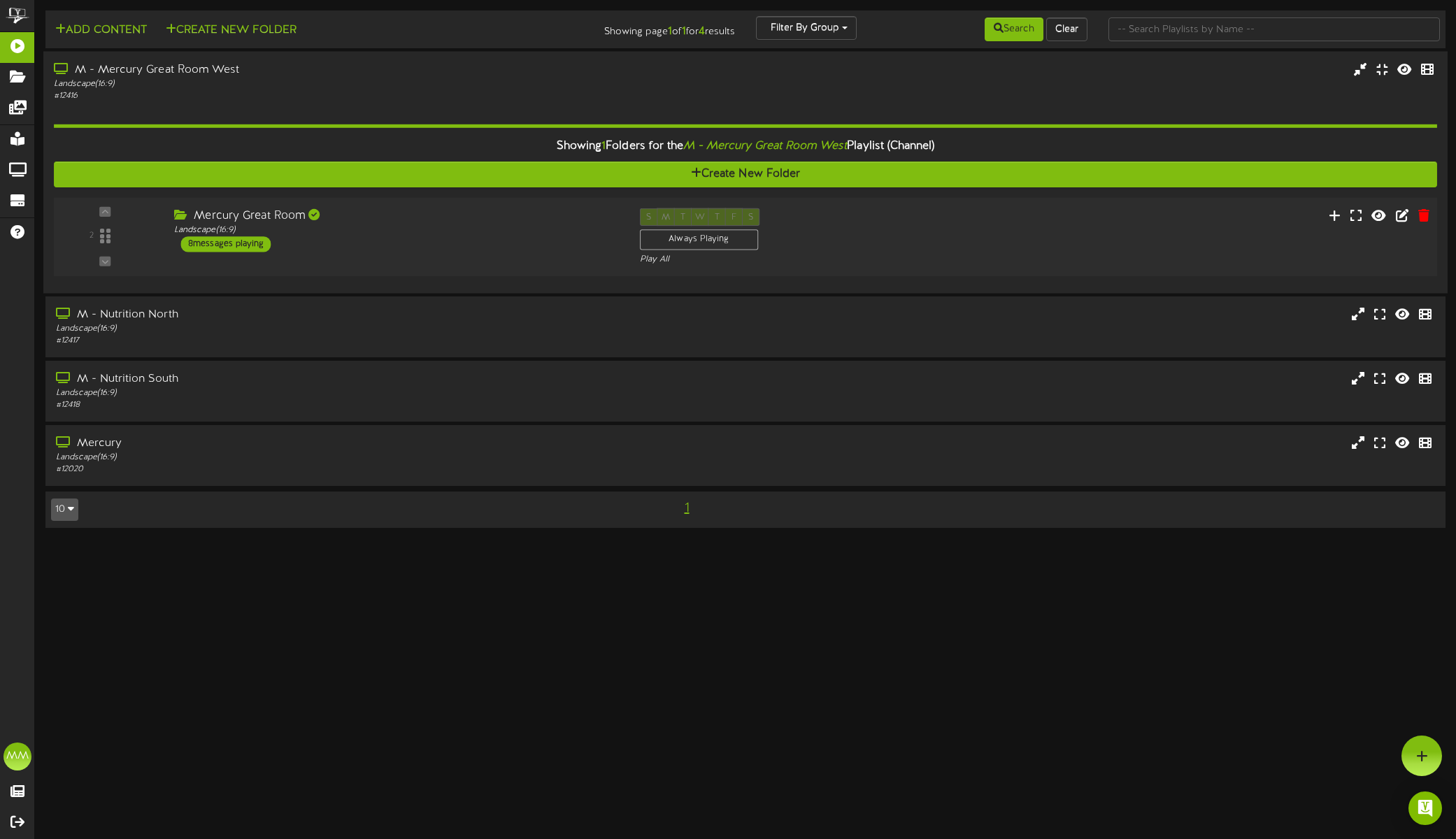
click at [961, 227] on div "S M T W T F S Always Playing Play All" at bounding box center [804, 237] width 349 height 57
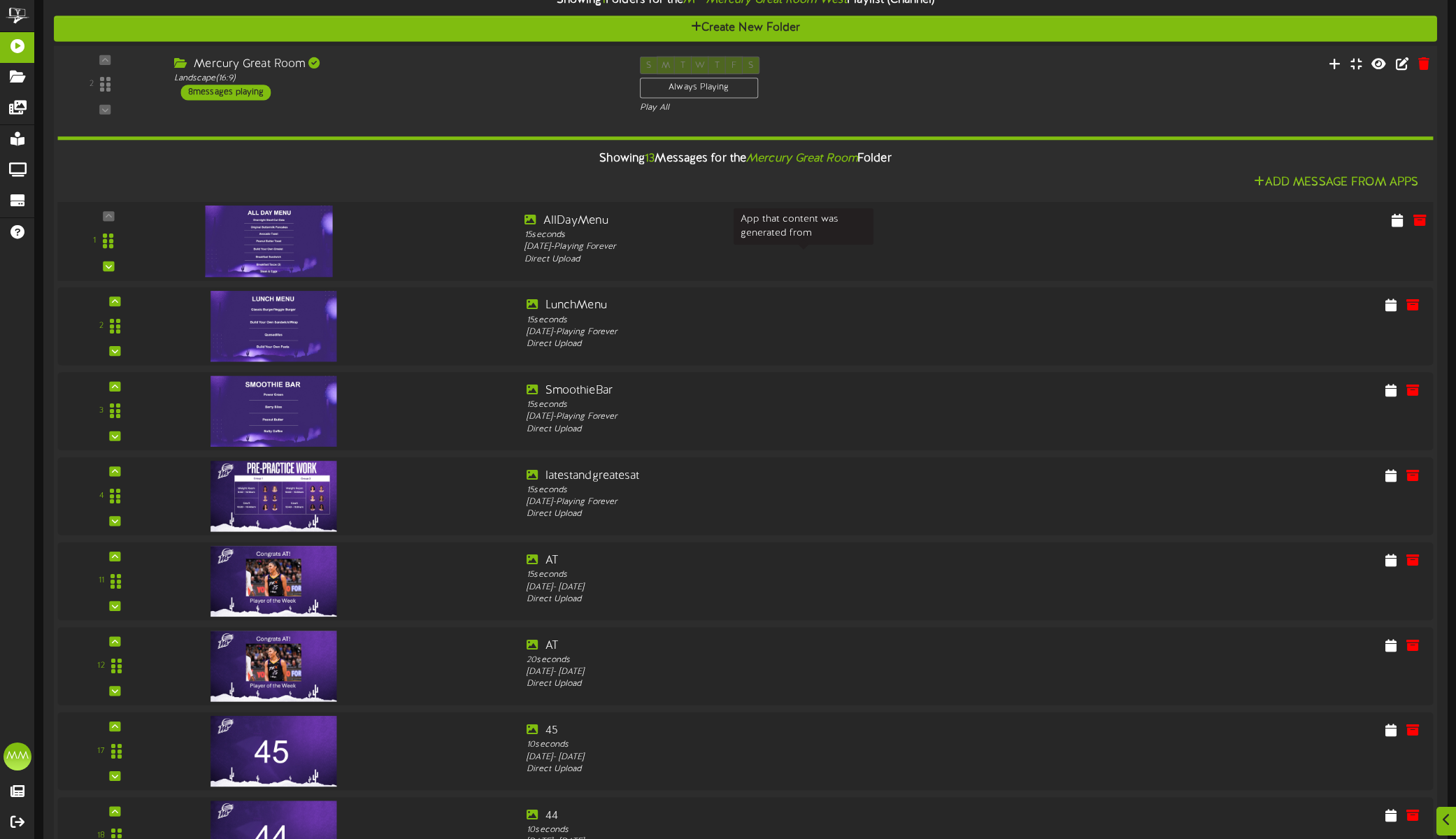
scroll to position [224, 0]
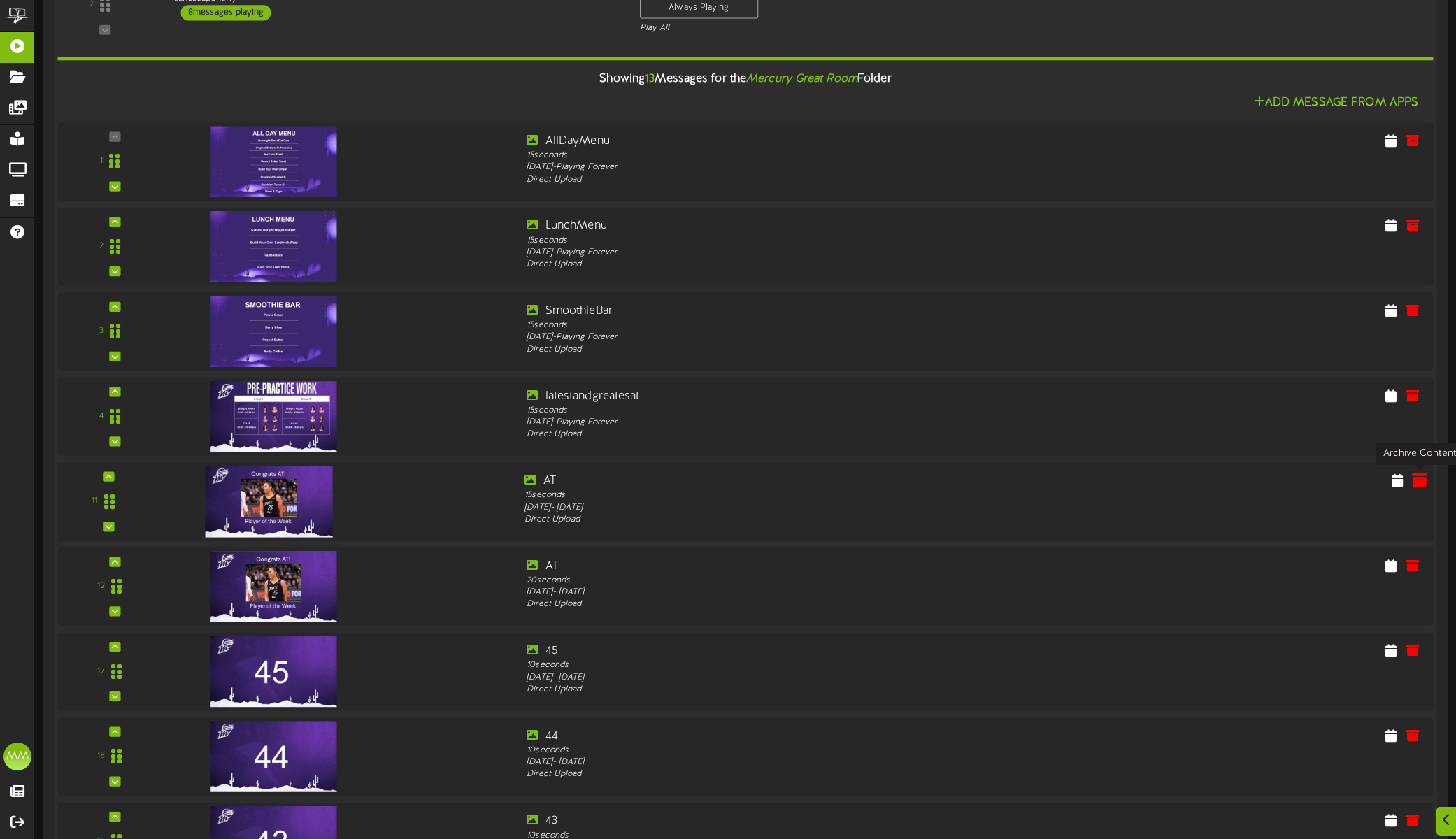
click at [1417, 477] on icon at bounding box center [1420, 479] width 15 height 15
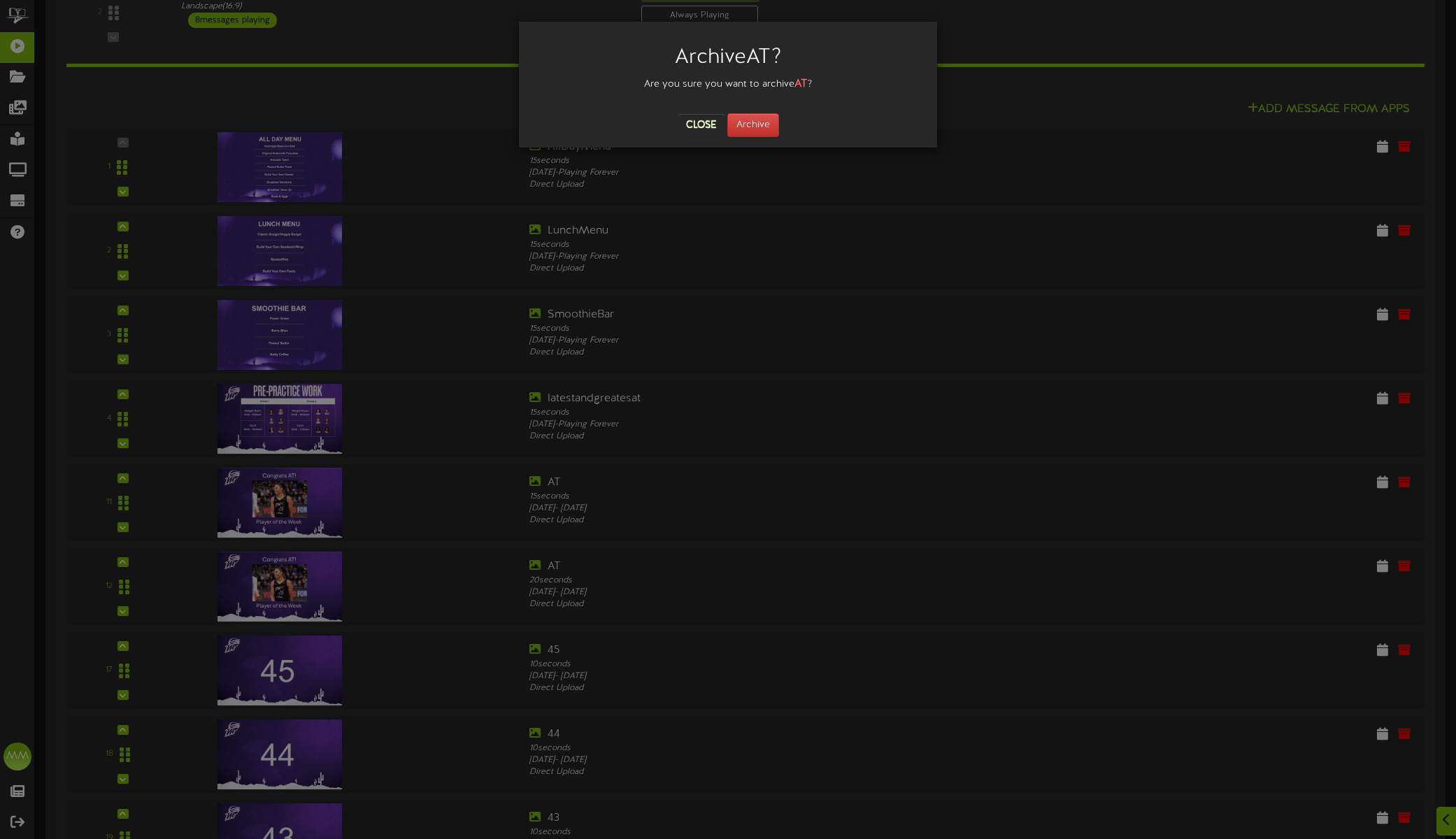
click at [697, 122] on button "Close" at bounding box center [701, 125] width 47 height 22
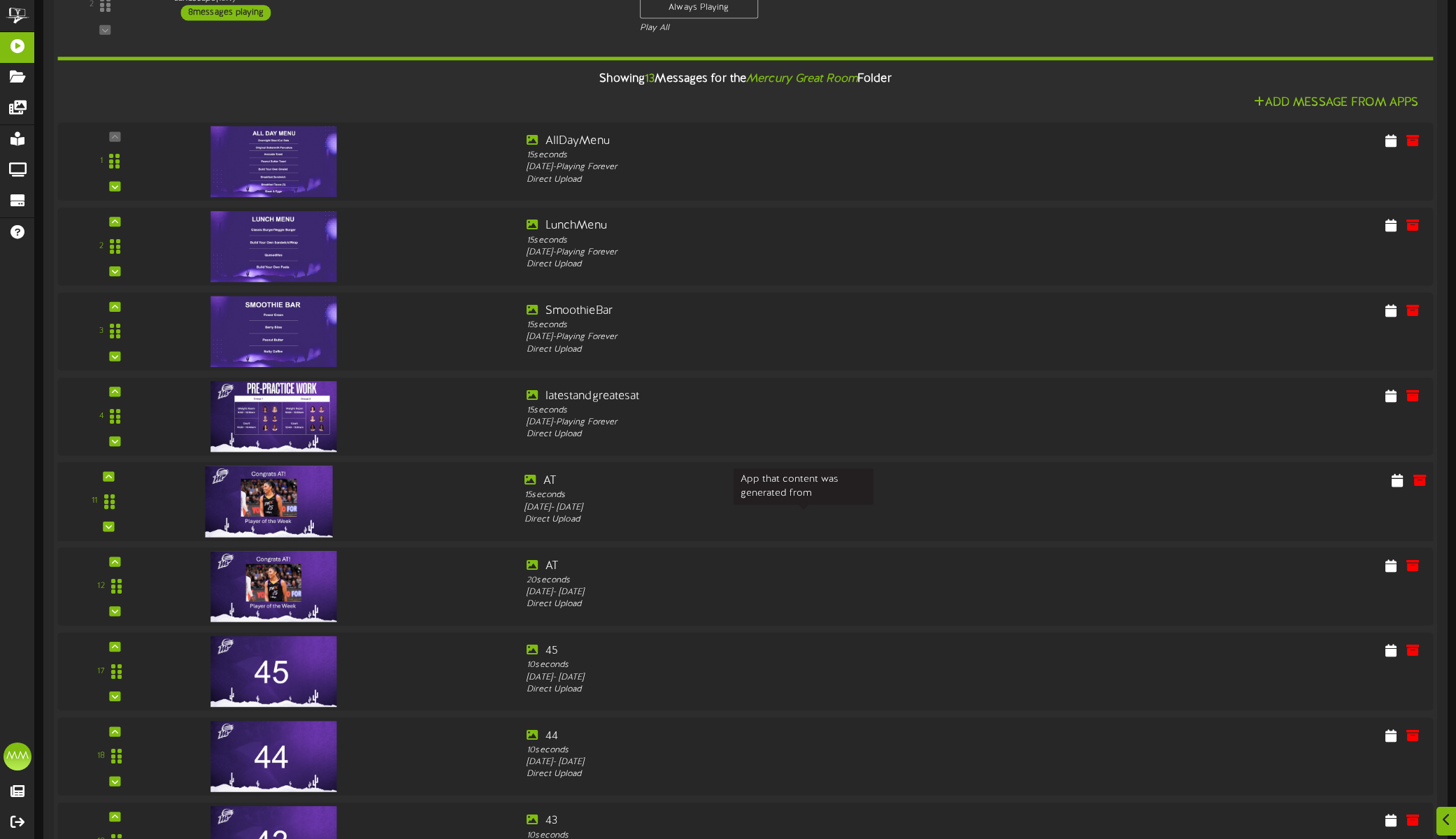
scroll to position [287, 0]
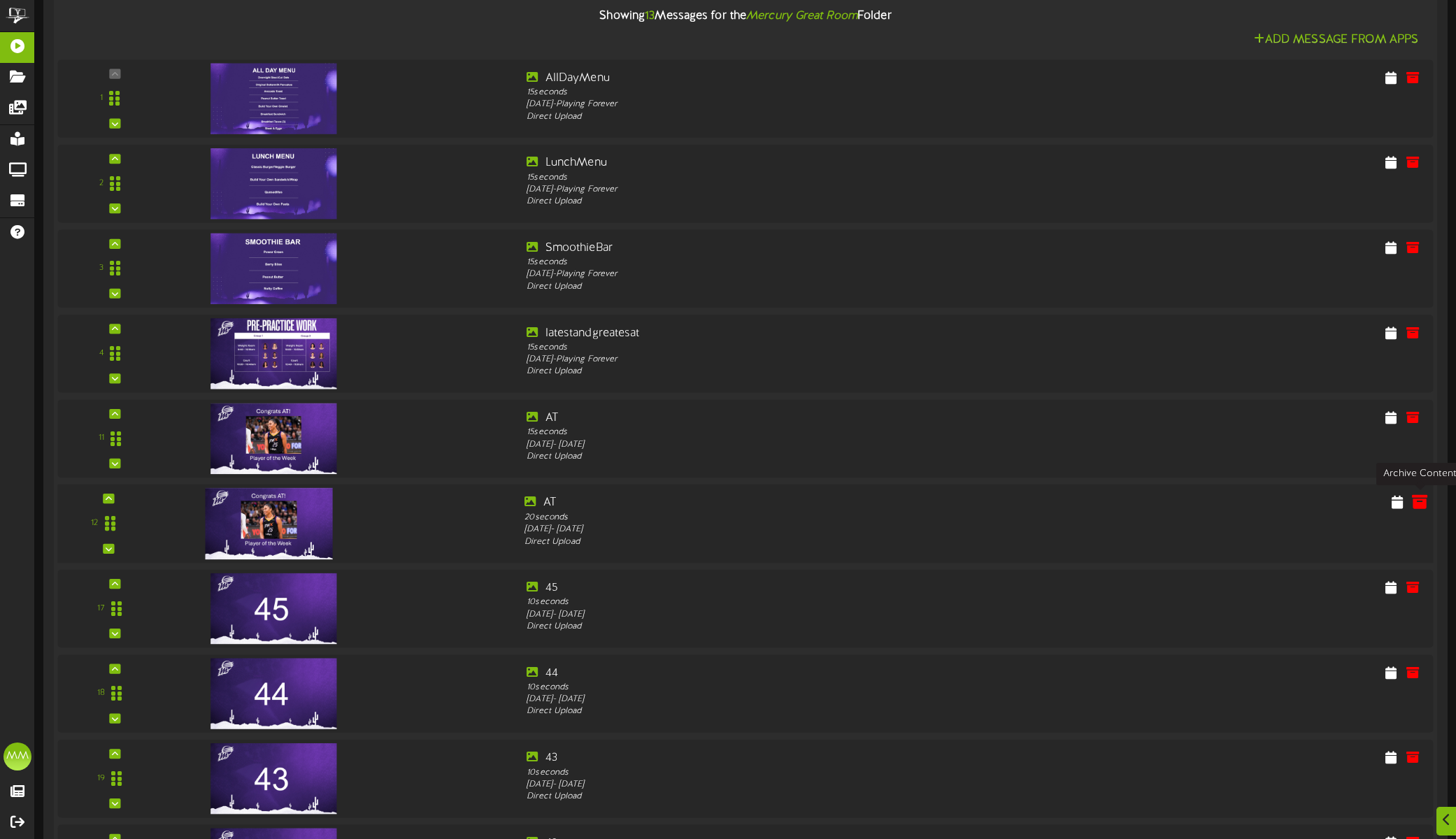
click at [1422, 498] on icon at bounding box center [1420, 501] width 15 height 15
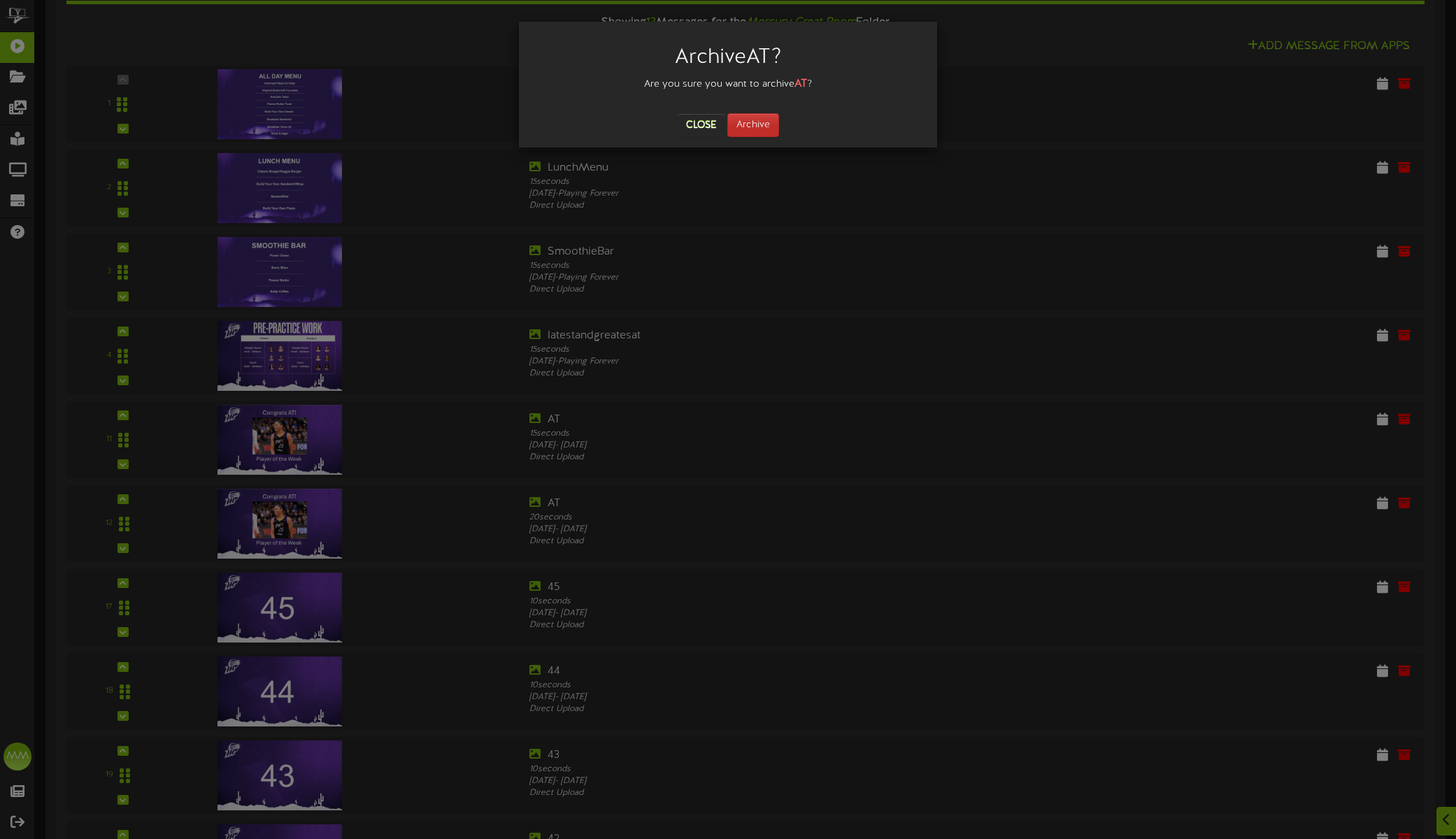
click at [756, 124] on button "Archive" at bounding box center [753, 125] width 52 height 24
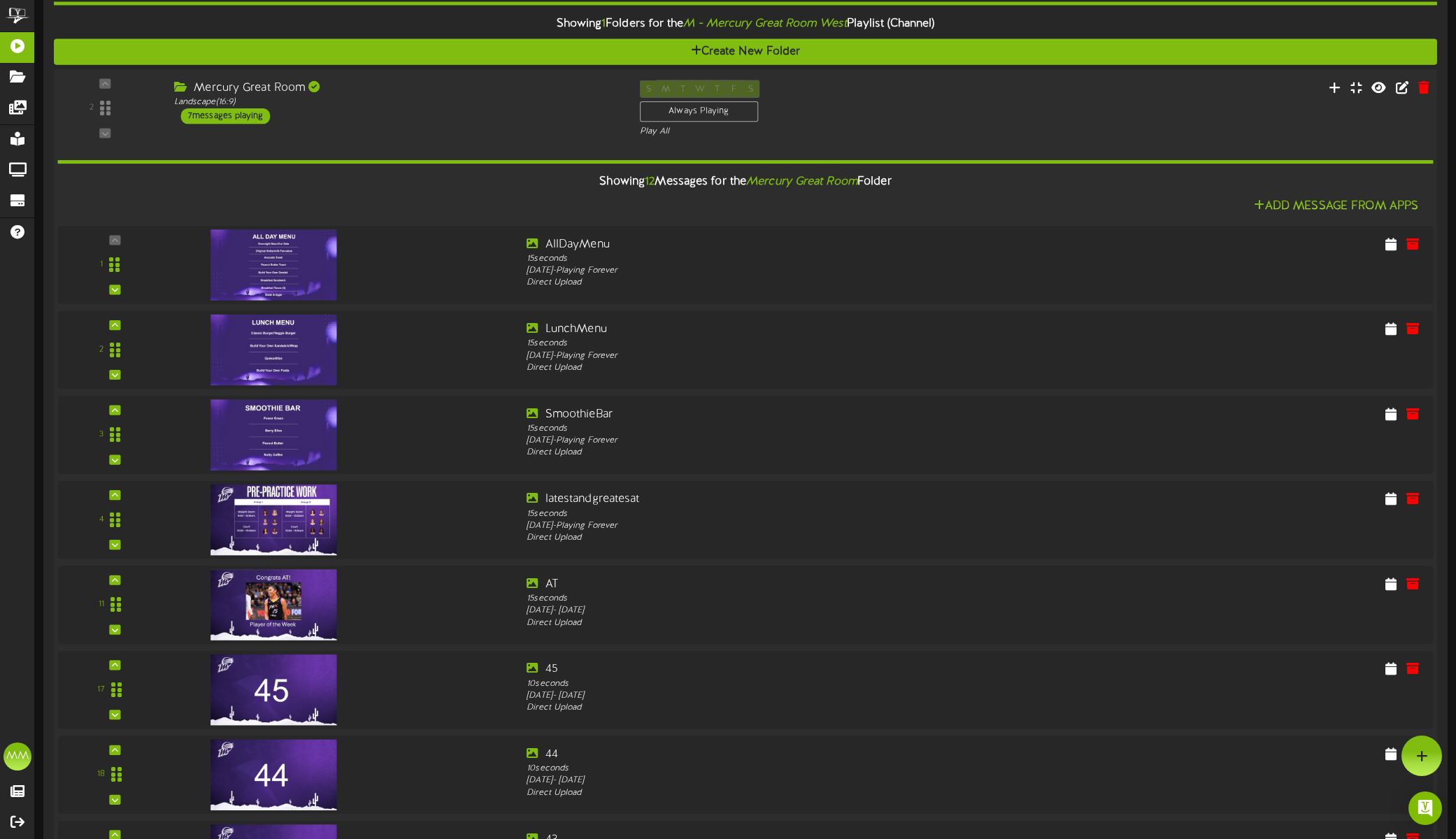
scroll to position [128, 0]
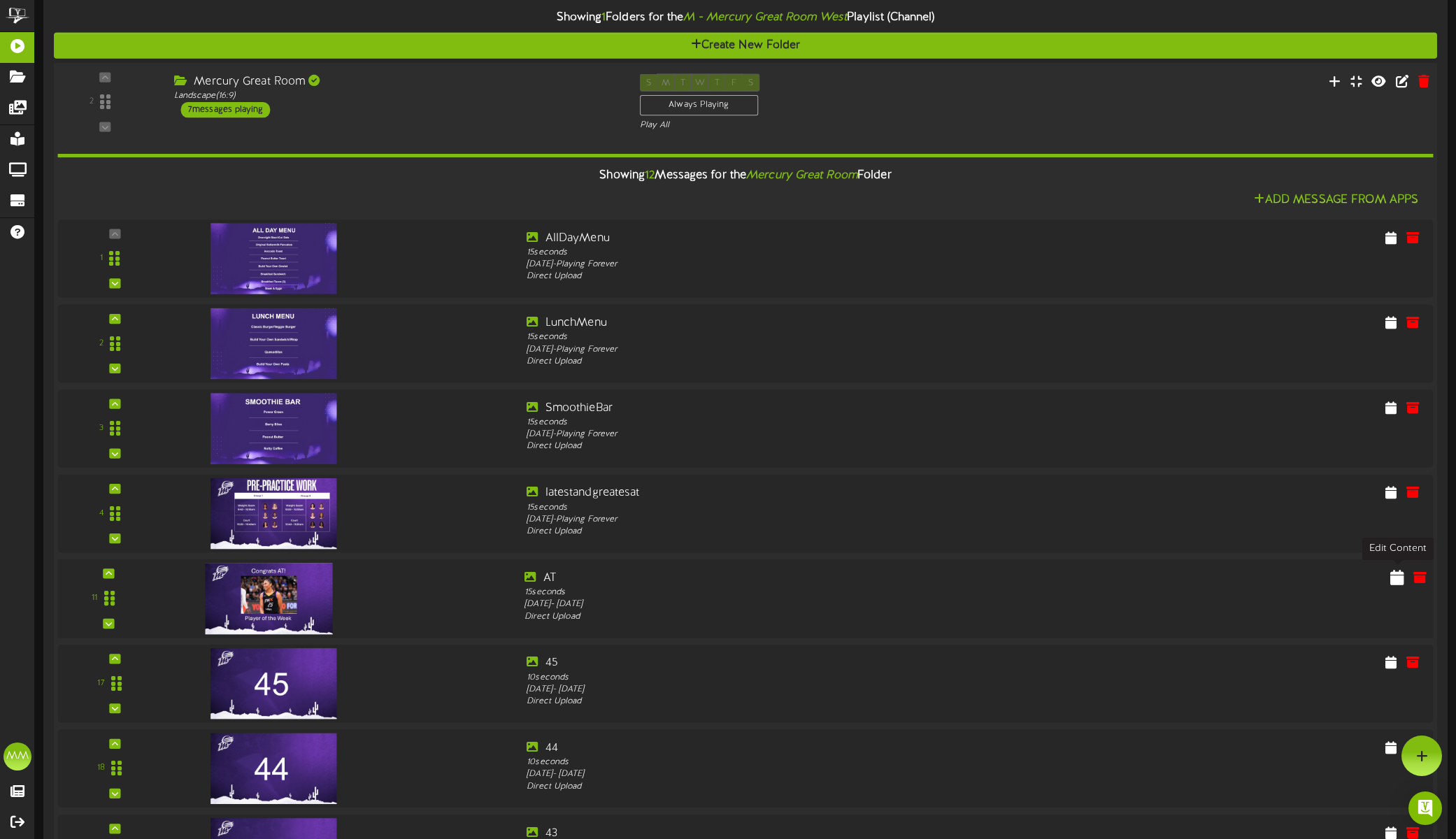
click at [1398, 574] on icon at bounding box center [1398, 577] width 14 height 15
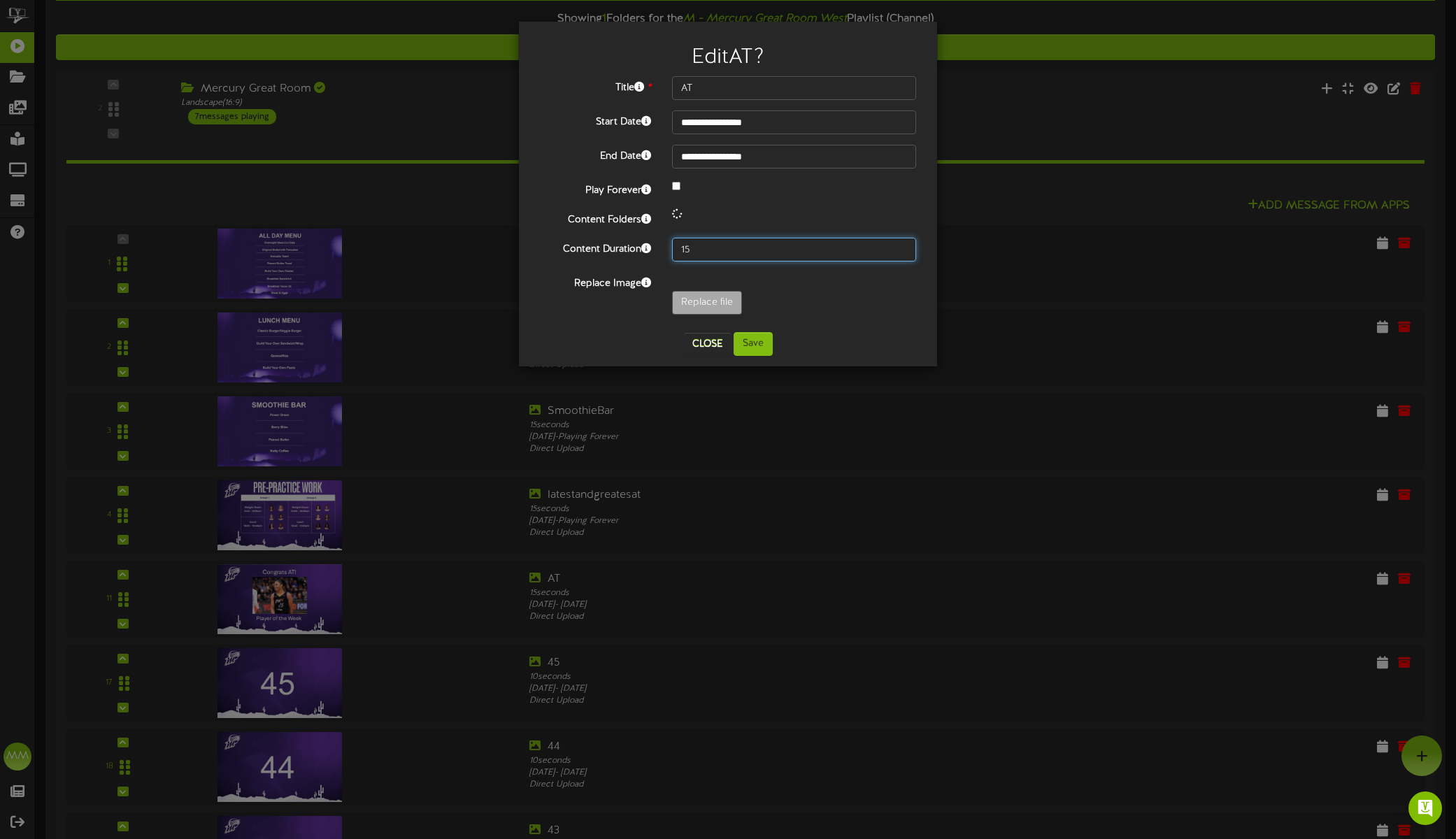
drag, startPoint x: 705, startPoint y: 247, endPoint x: 655, endPoint y: 247, distance: 50.0
click at [655, 247] on div "Content Duration 15" at bounding box center [728, 250] width 397 height 24
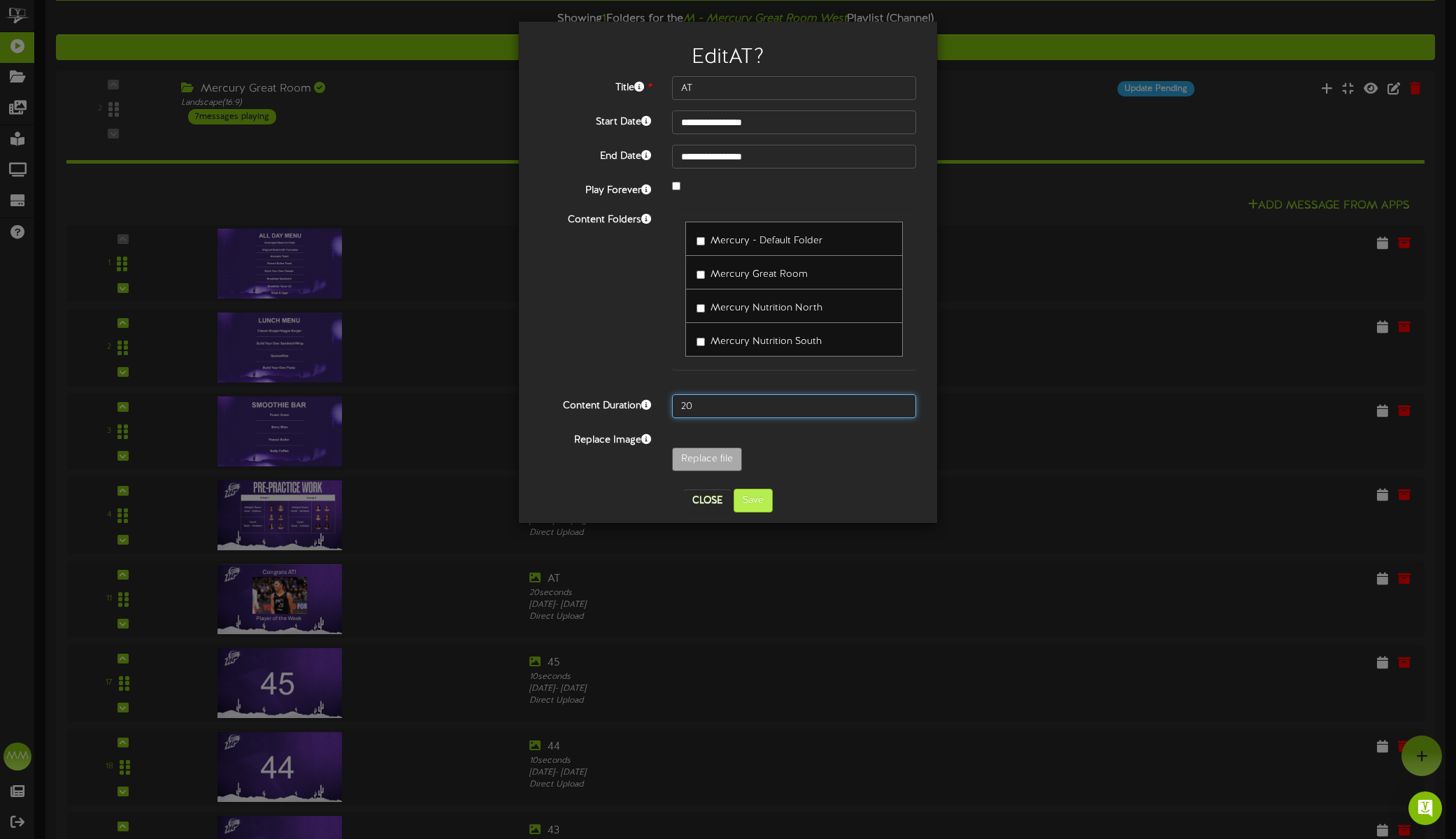
type input "20"
click at [748, 499] on button "Save" at bounding box center [753, 501] width 39 height 24
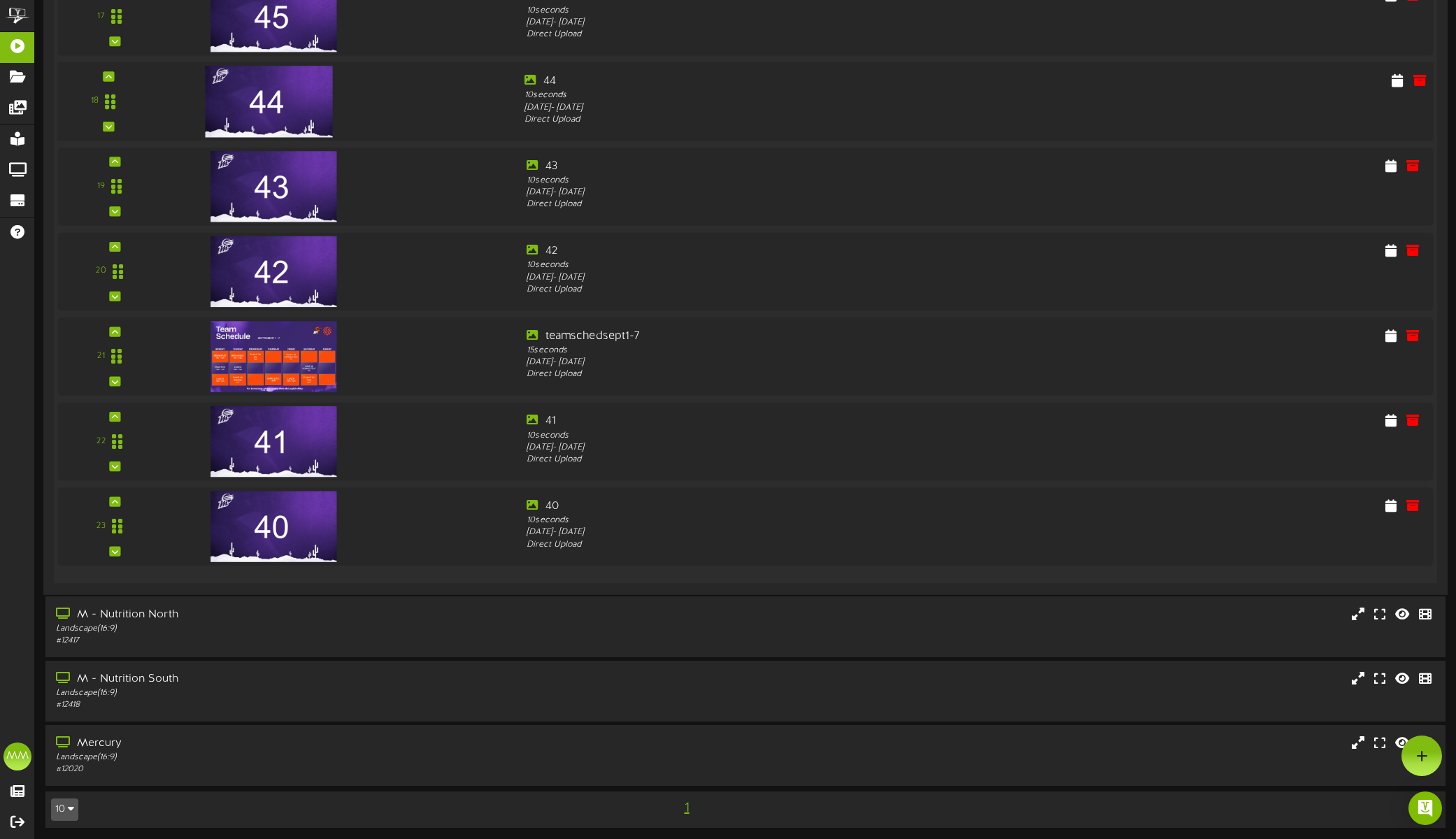
scroll to position [794, 0]
